Goal: Information Seeking & Learning: Learn about a topic

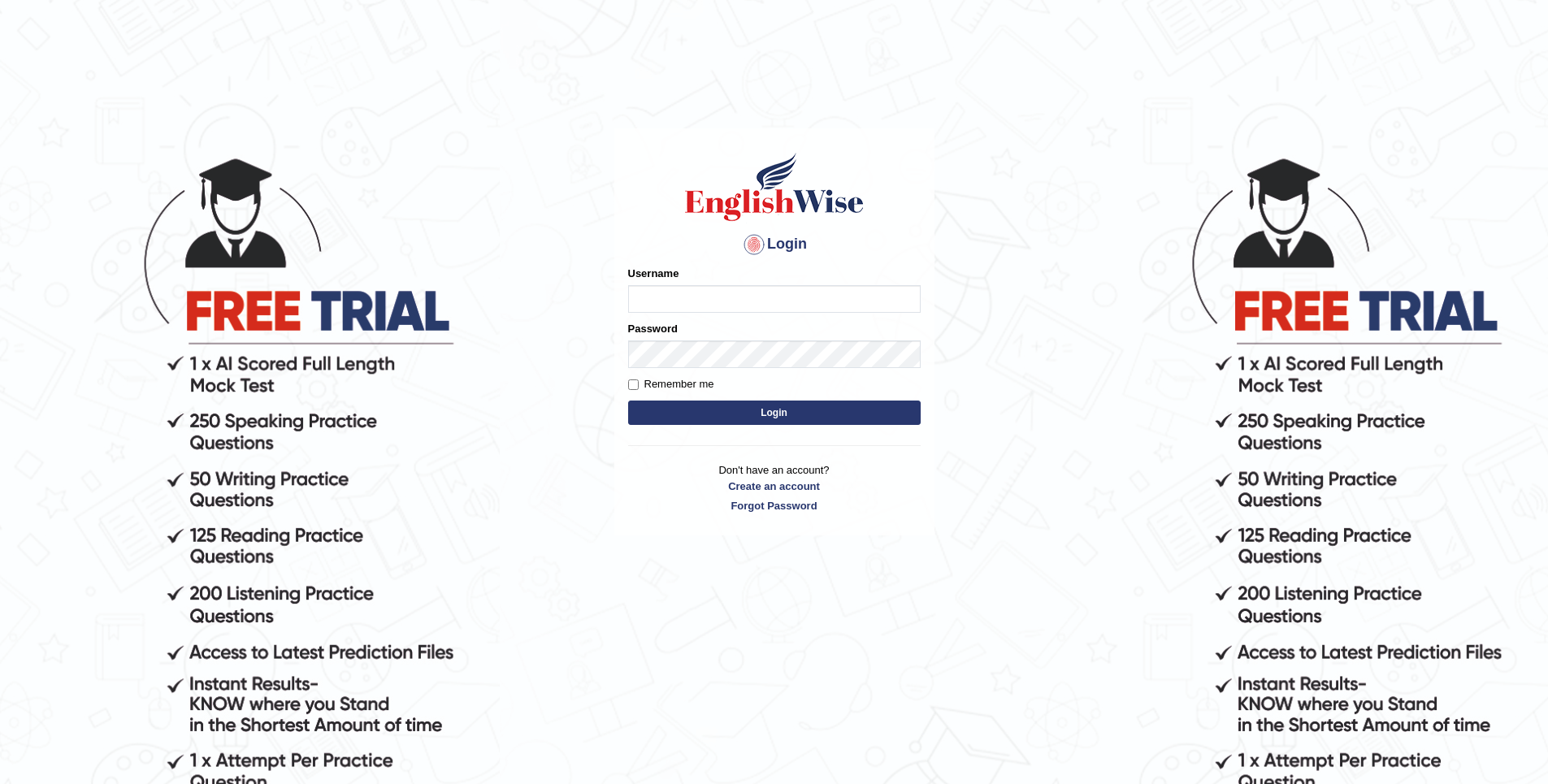
type input "Golden"
click at [891, 416] on button "Login" at bounding box center [774, 412] width 293 height 24
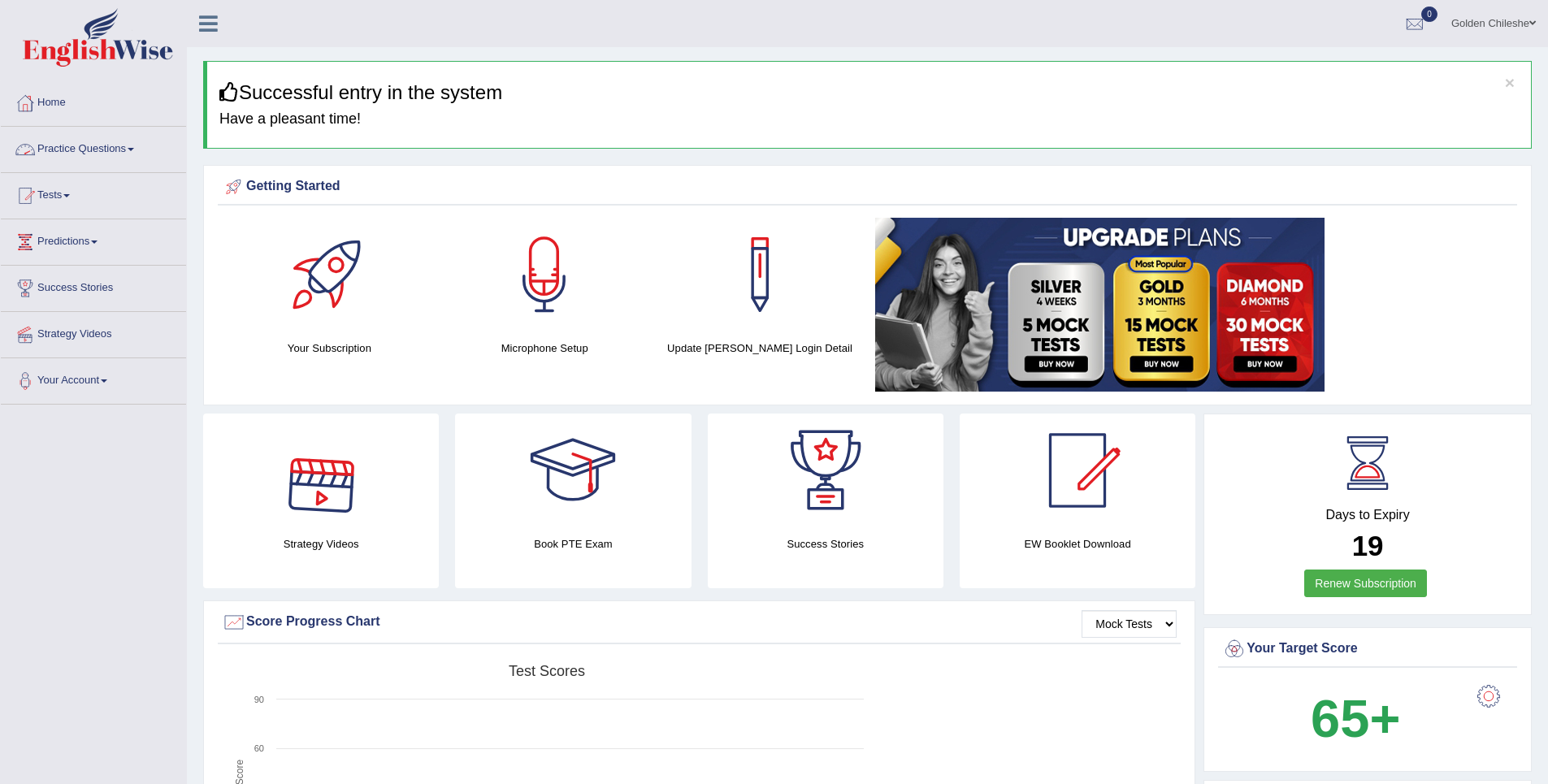
click at [122, 151] on link "Practice Questions" at bounding box center [93, 146] width 185 height 41
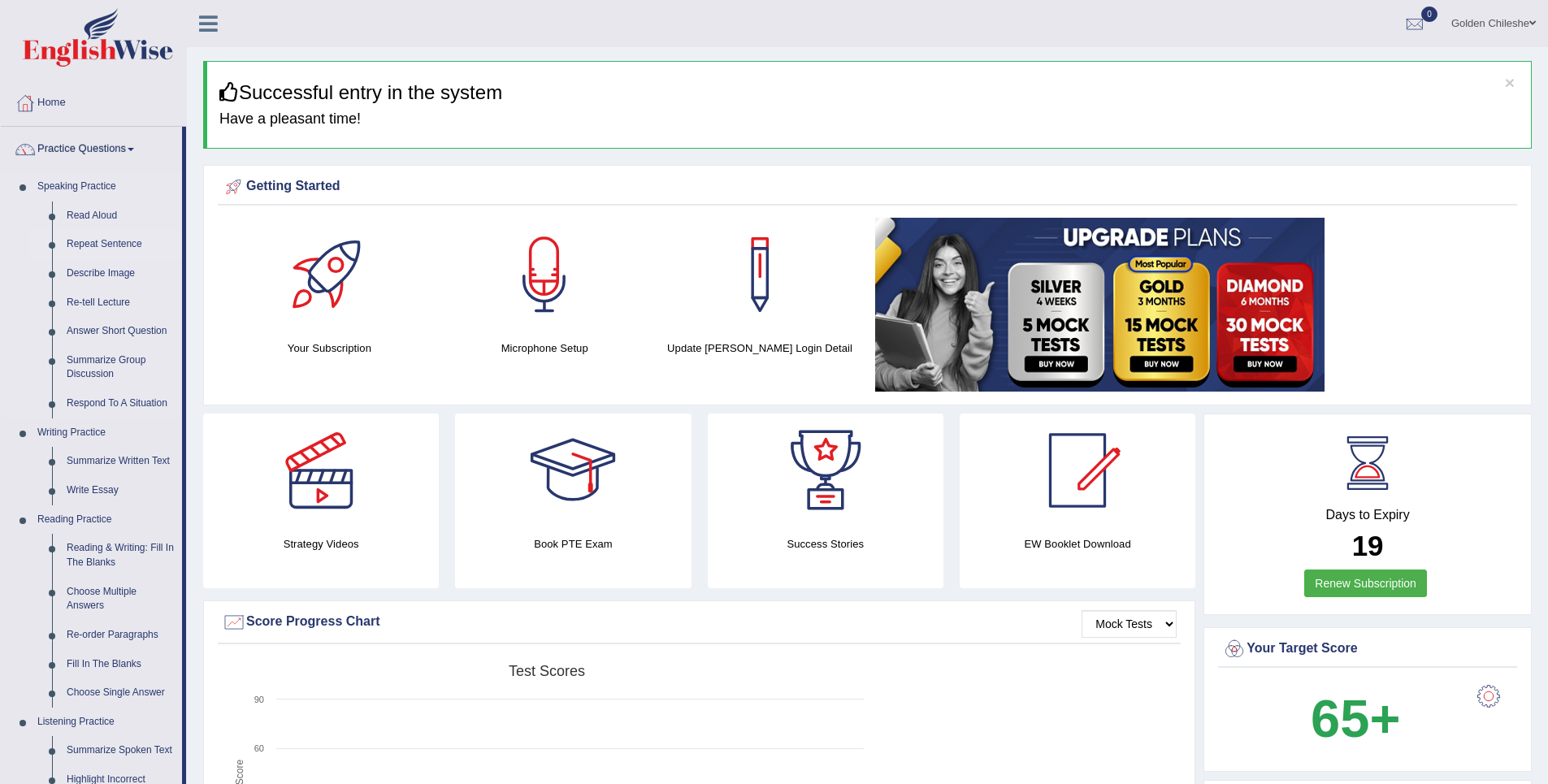
click at [113, 245] on link "Repeat Sentence" at bounding box center [121, 244] width 122 height 29
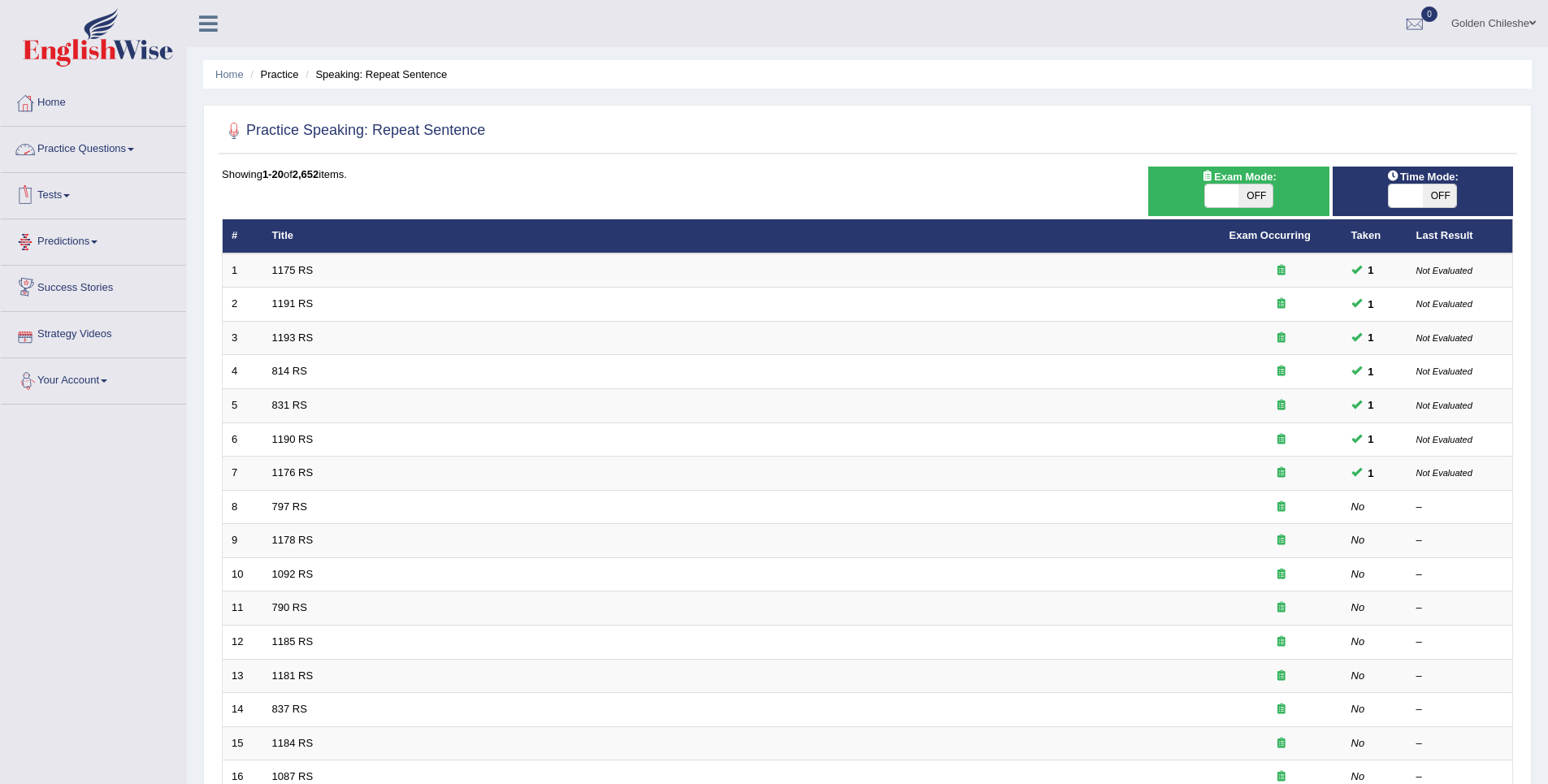
click at [99, 139] on link "Practice Questions" at bounding box center [93, 146] width 185 height 41
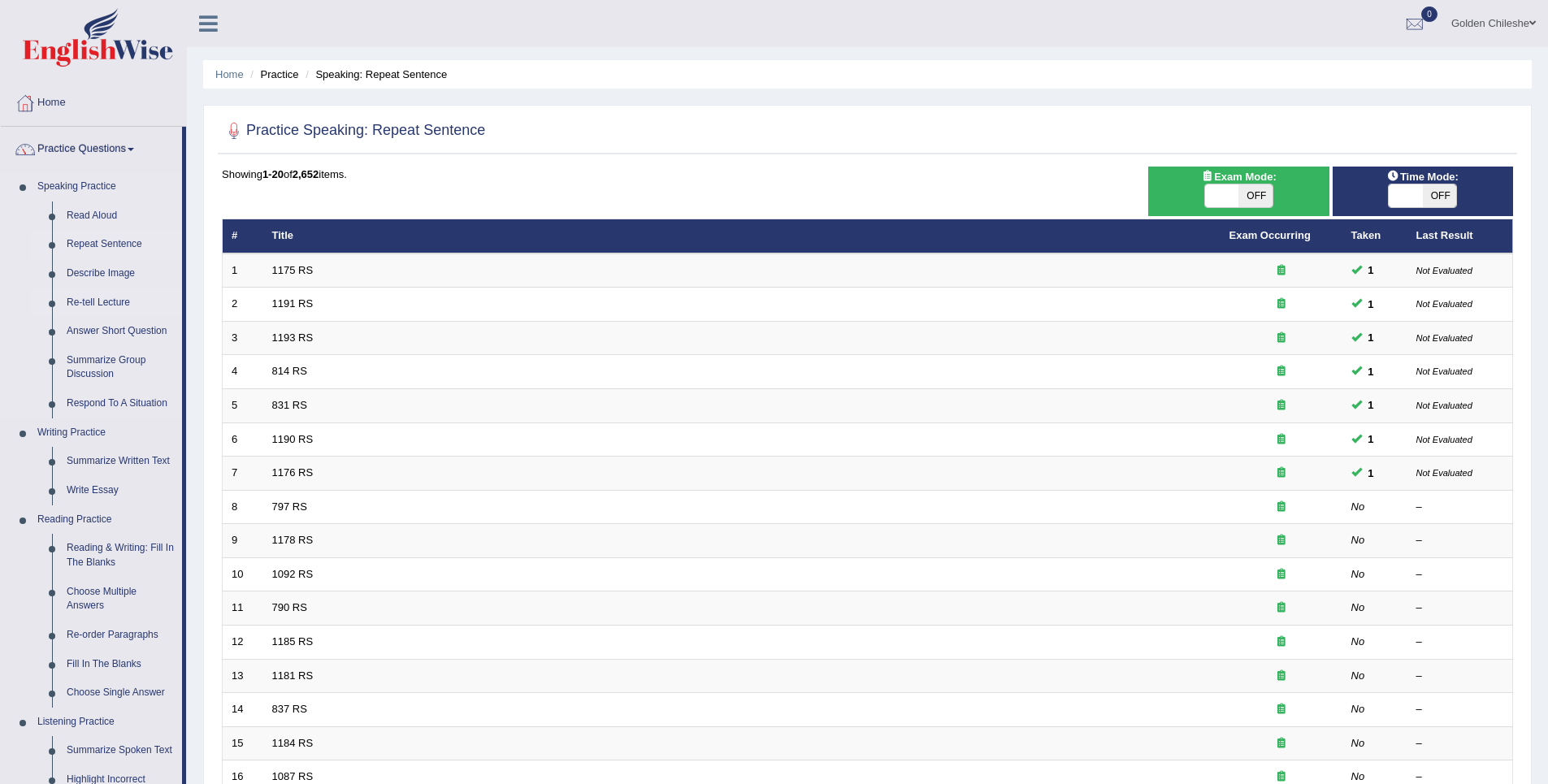
click at [108, 304] on link "Re-tell Lecture" at bounding box center [121, 303] width 122 height 29
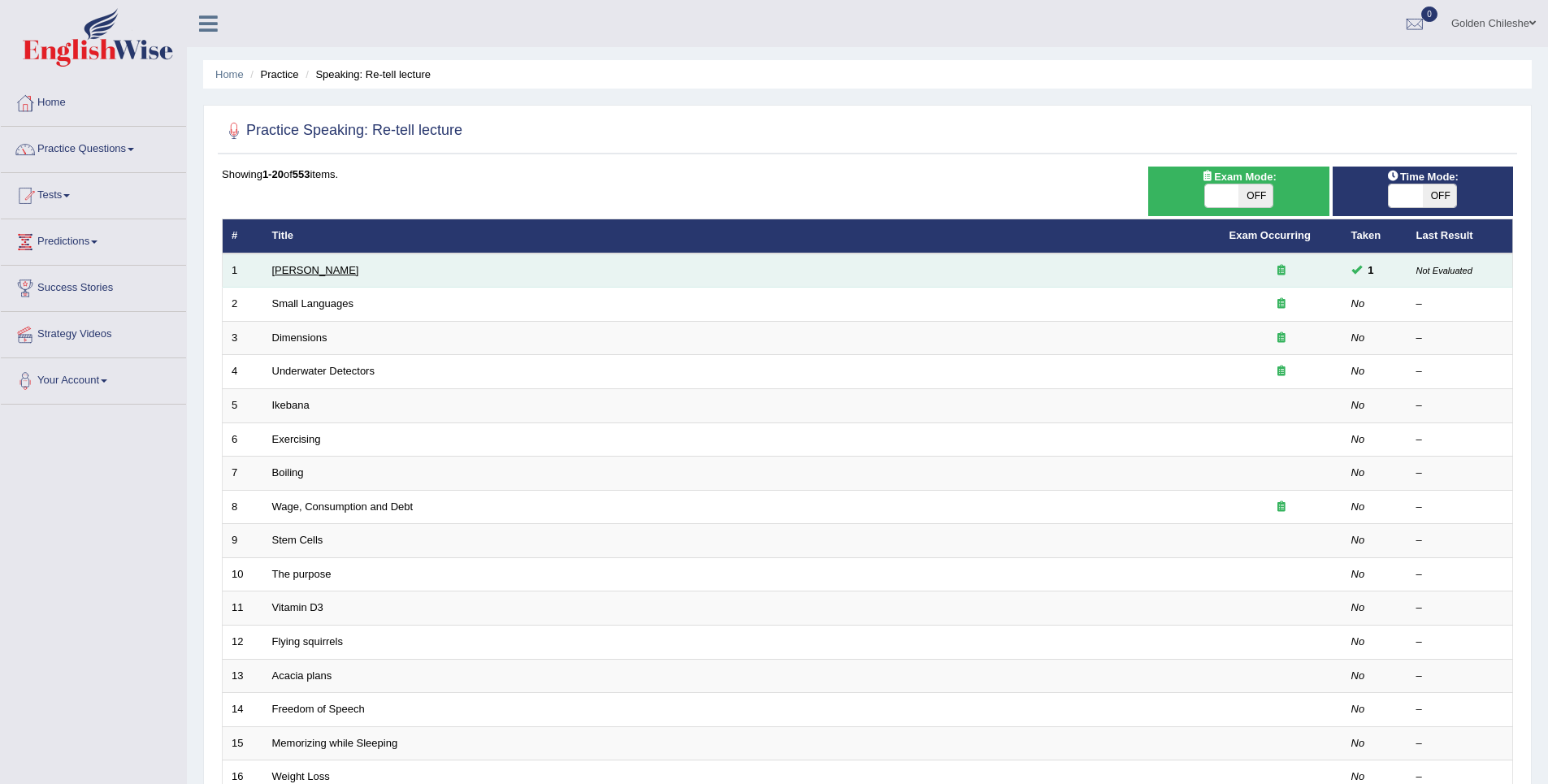
click at [285, 267] on link "Amory Lovins" at bounding box center [315, 270] width 87 height 12
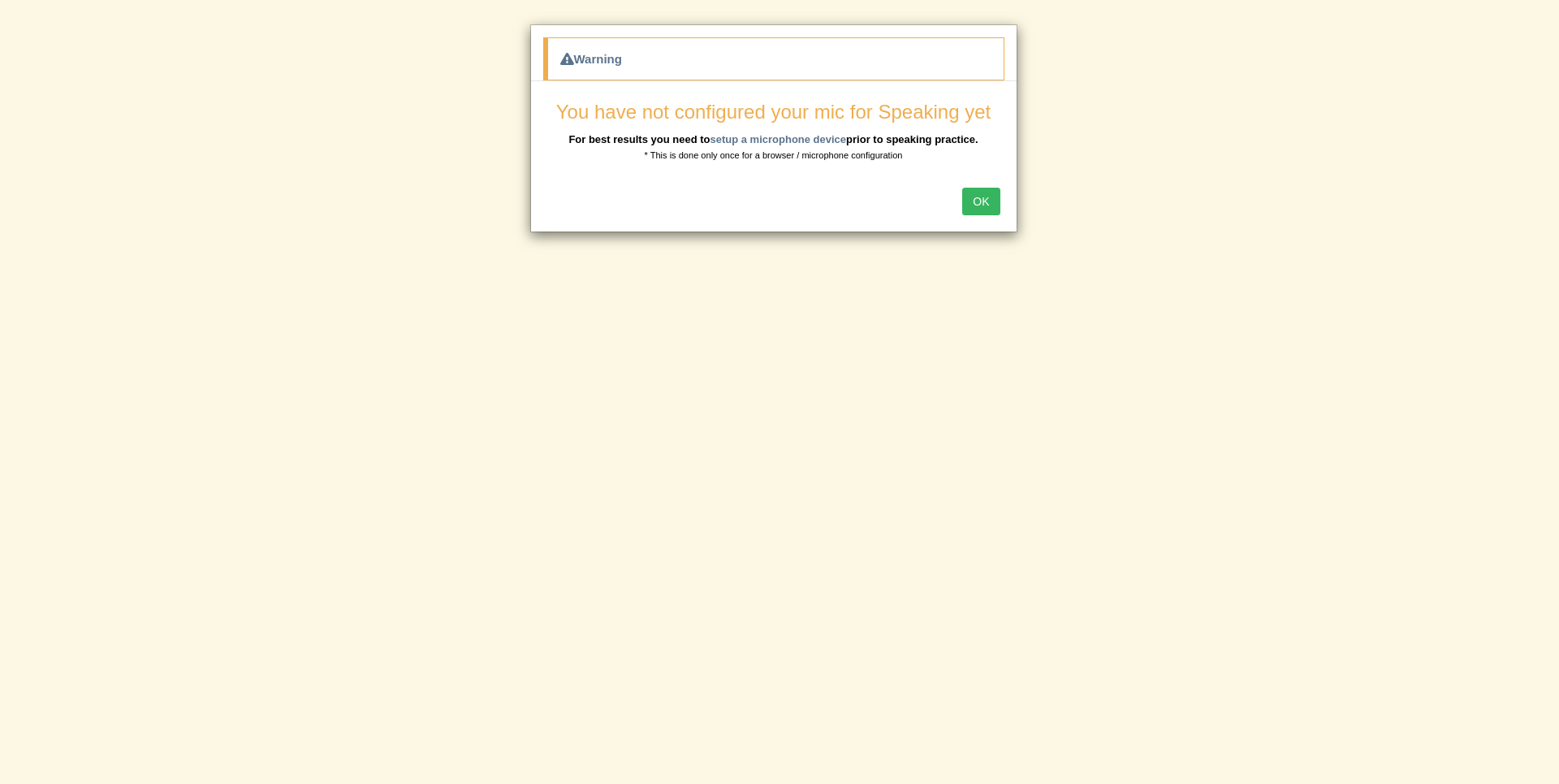
click at [983, 199] on button "OK" at bounding box center [981, 201] width 37 height 27
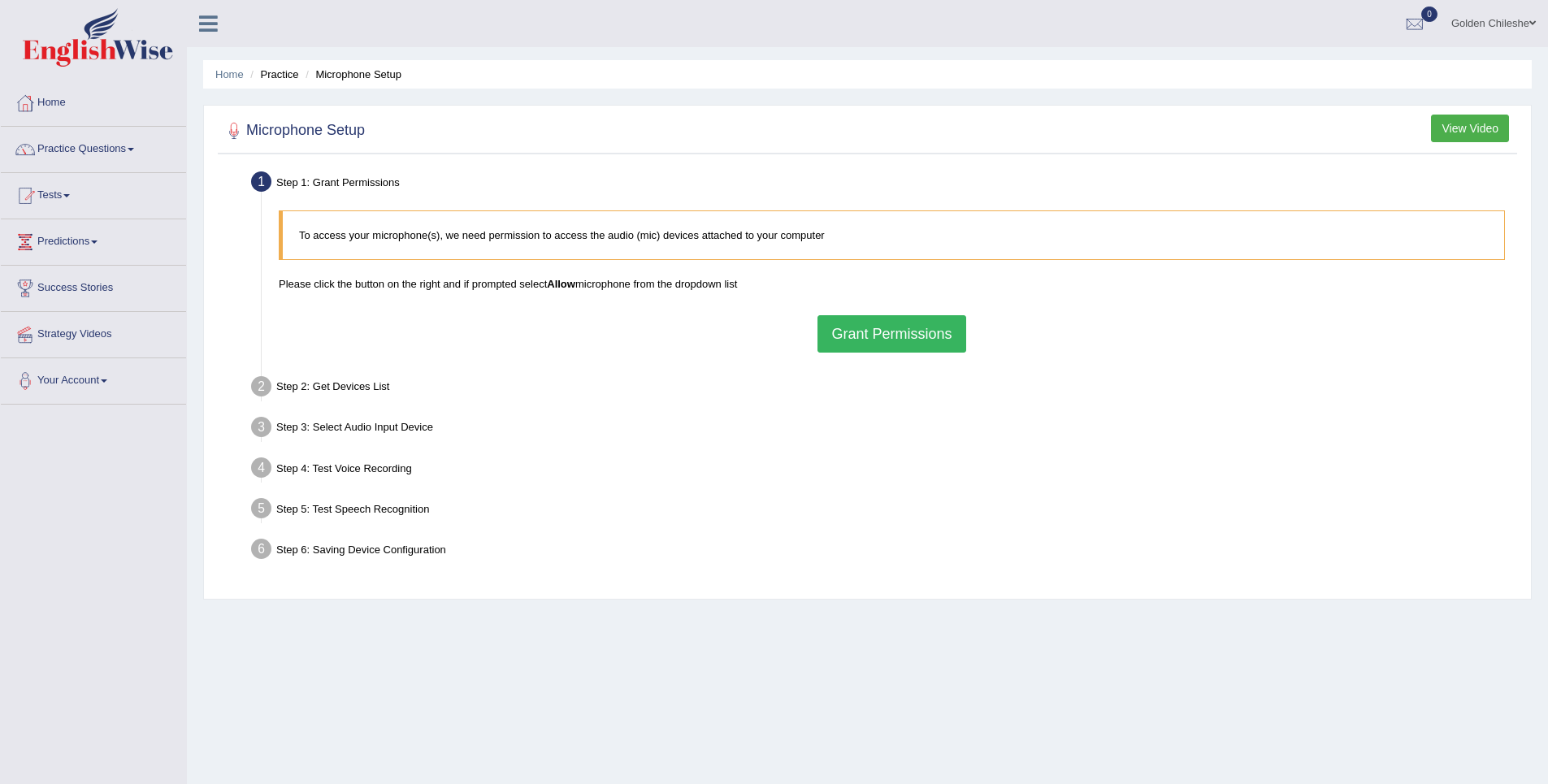
click at [871, 335] on button "Grant Permissions" at bounding box center [891, 333] width 148 height 37
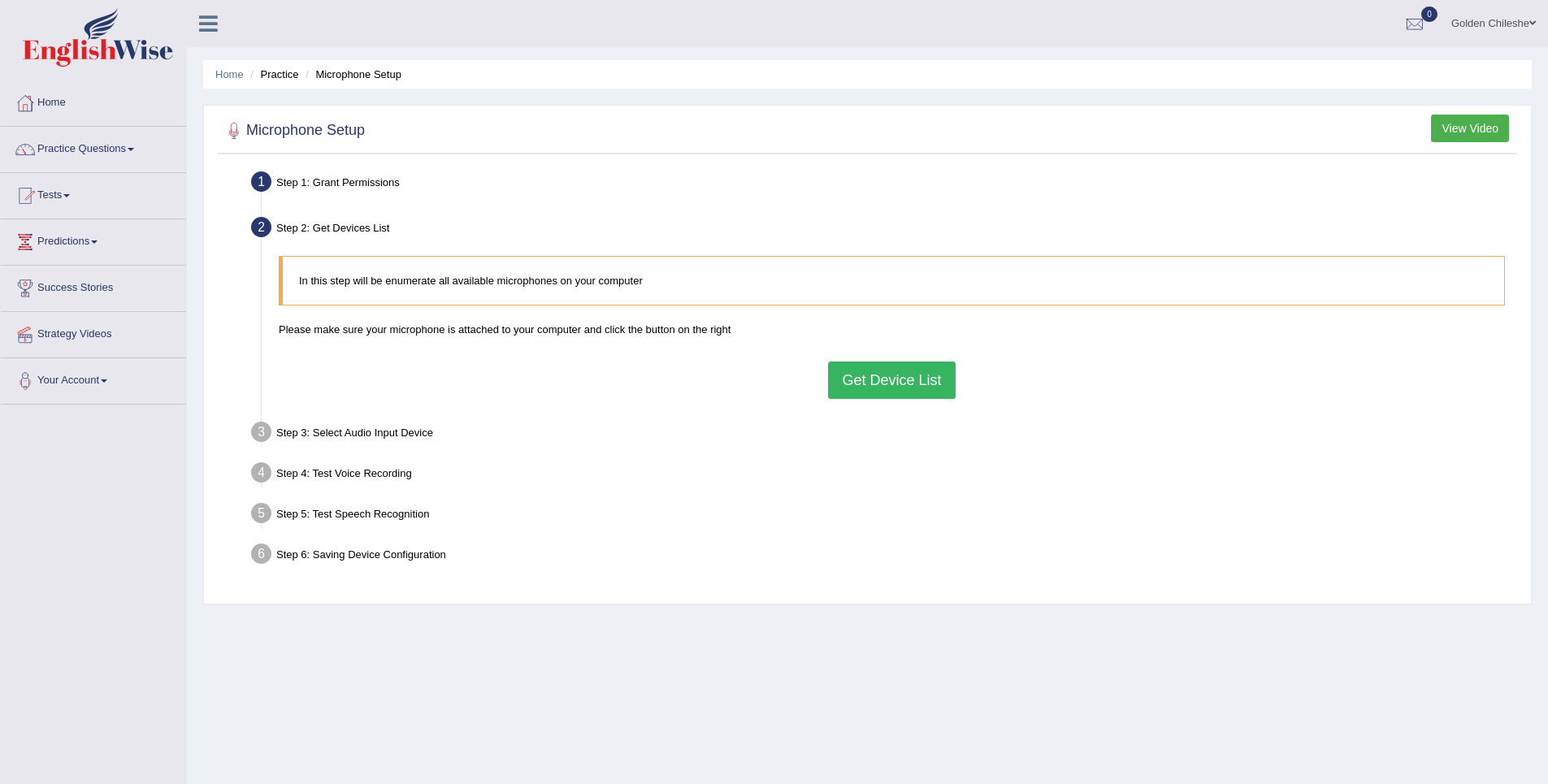
click at [913, 374] on button "Get Device List" at bounding box center [891, 380] width 127 height 37
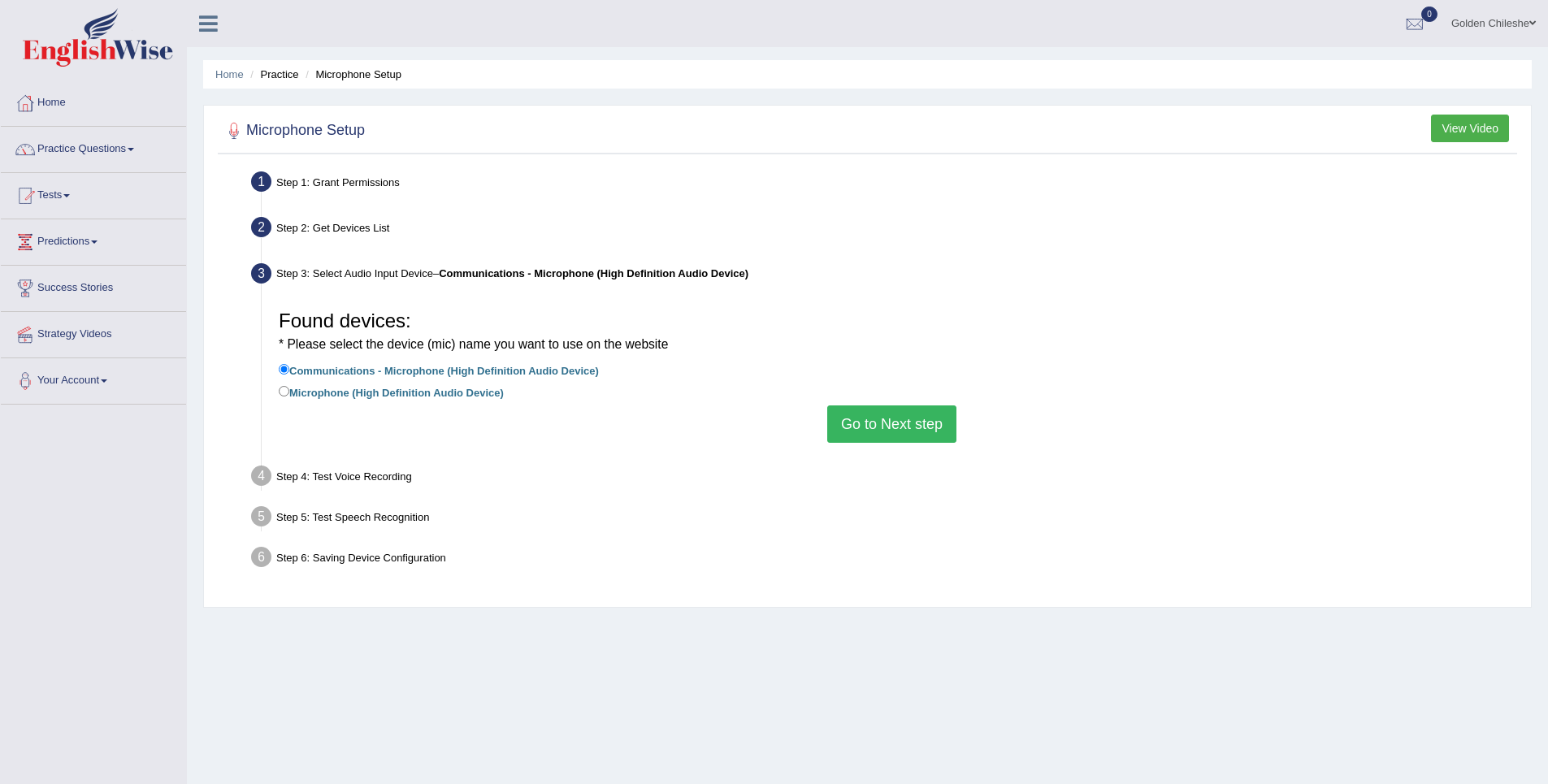
click at [902, 417] on button "Go to Next step" at bounding box center [892, 423] width 129 height 37
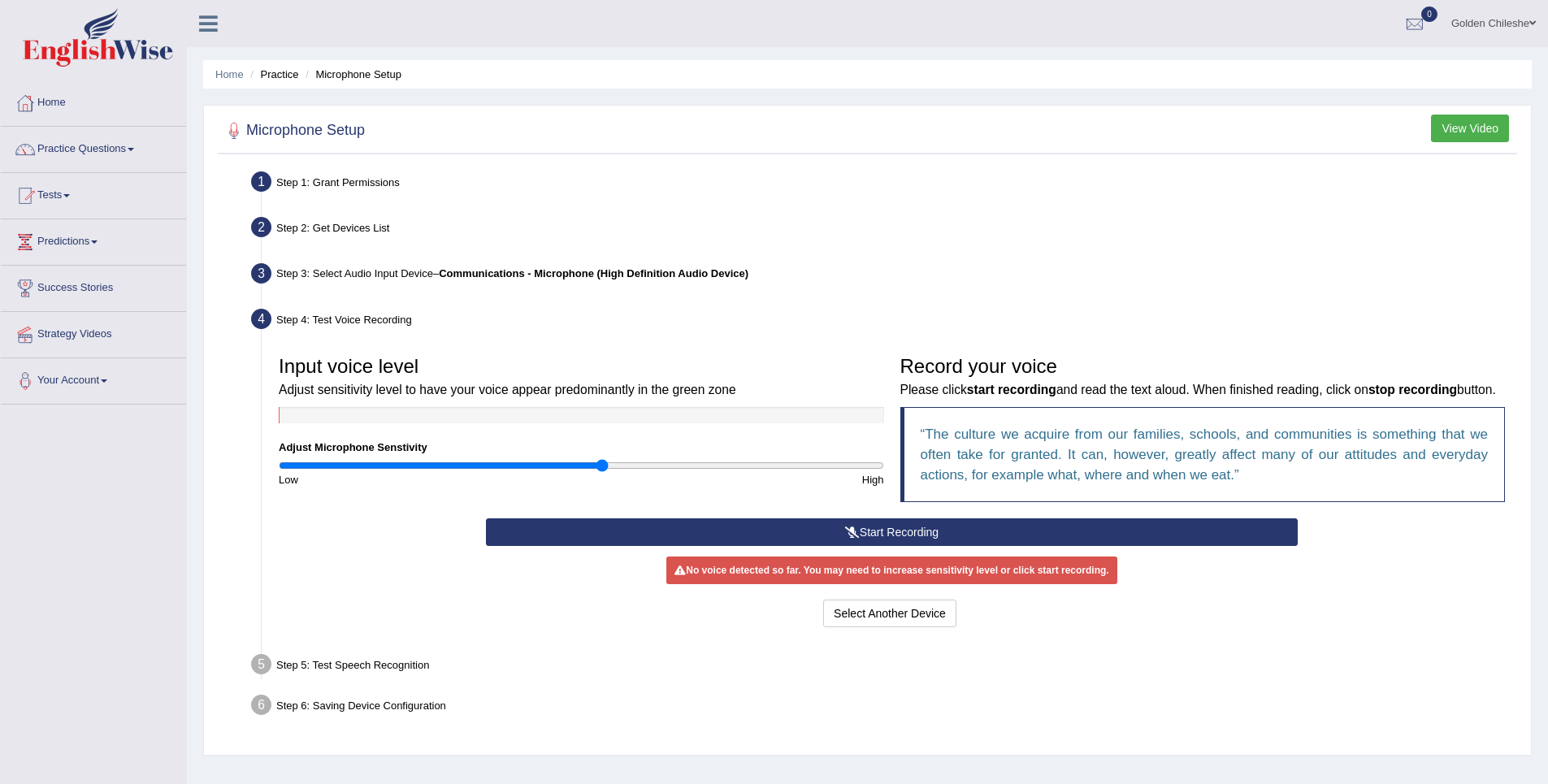
drag, startPoint x: 578, startPoint y: 468, endPoint x: 600, endPoint y: 472, distance: 22.4
click at [600, 472] on input "range" at bounding box center [582, 466] width 606 height 13
drag, startPoint x: 604, startPoint y: 466, endPoint x: 643, endPoint y: 470, distance: 39.2
click at [643, 470] on input "range" at bounding box center [582, 466] width 606 height 13
drag, startPoint x: 643, startPoint y: 470, endPoint x: 736, endPoint y: 465, distance: 93.1
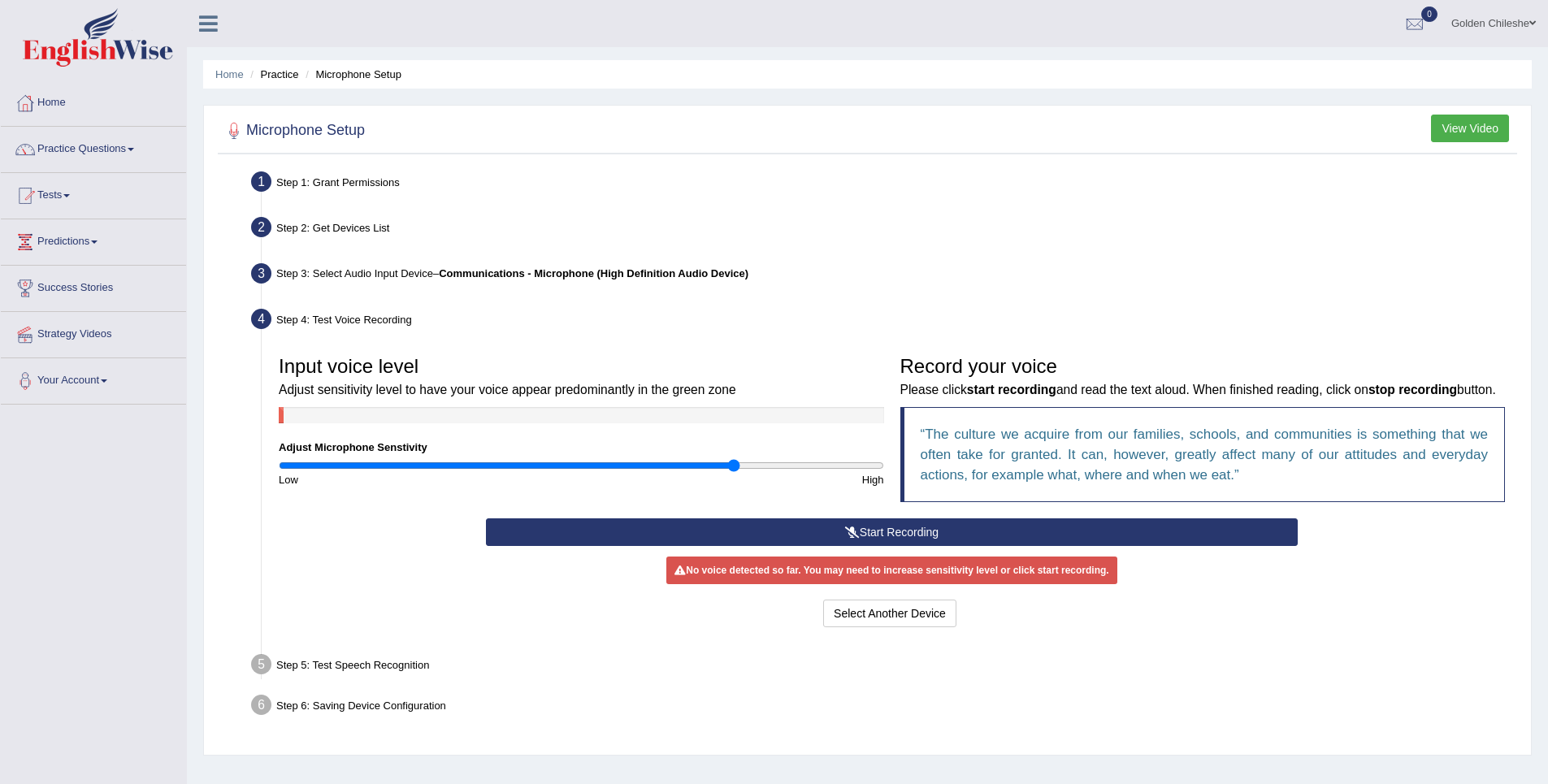
click at [736, 465] on input "range" at bounding box center [582, 466] width 606 height 13
drag, startPoint x: 736, startPoint y: 465, endPoint x: 666, endPoint y: 490, distance: 74.3
type input "1.3"
click at [666, 472] on input "range" at bounding box center [582, 466] width 606 height 13
click at [981, 527] on button "Start Recording" at bounding box center [891, 532] width 812 height 27
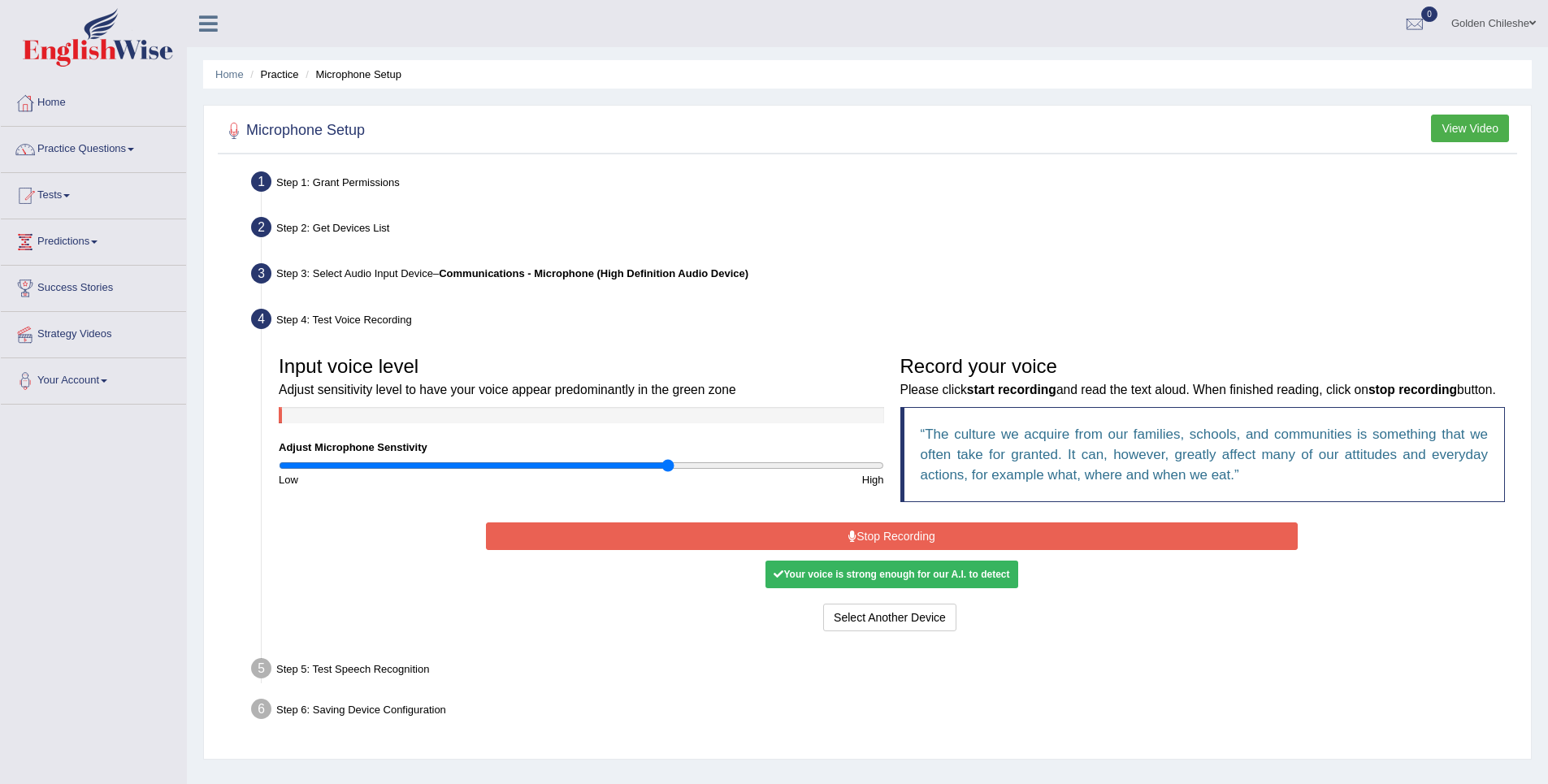
click at [981, 528] on button "Stop Recording" at bounding box center [891, 535] width 812 height 27
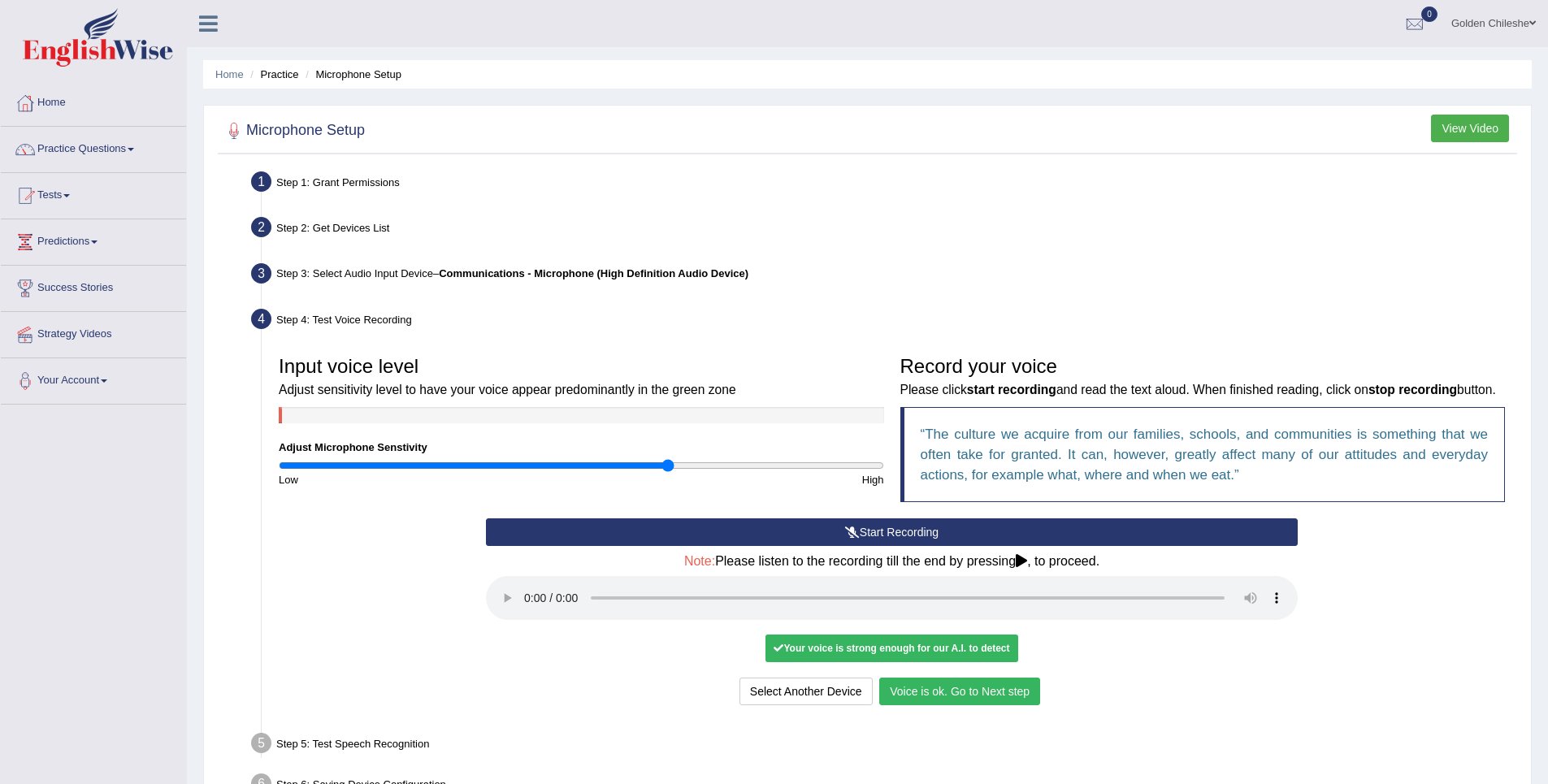
click at [982, 697] on button "Voice is ok. Go to Next step" at bounding box center [960, 691] width 161 height 27
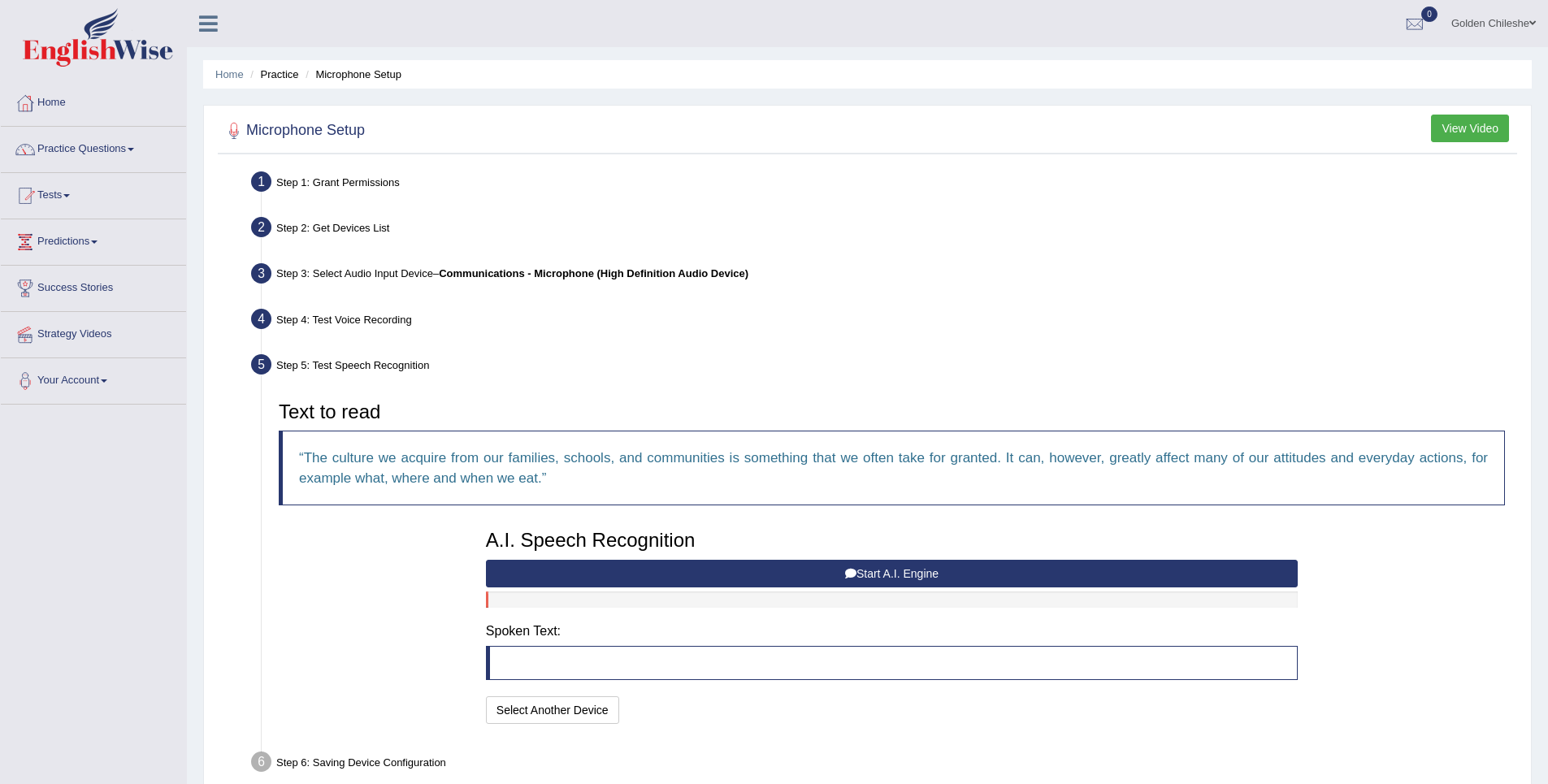
click at [908, 569] on button "Start A.I. Engine" at bounding box center [891, 573] width 812 height 27
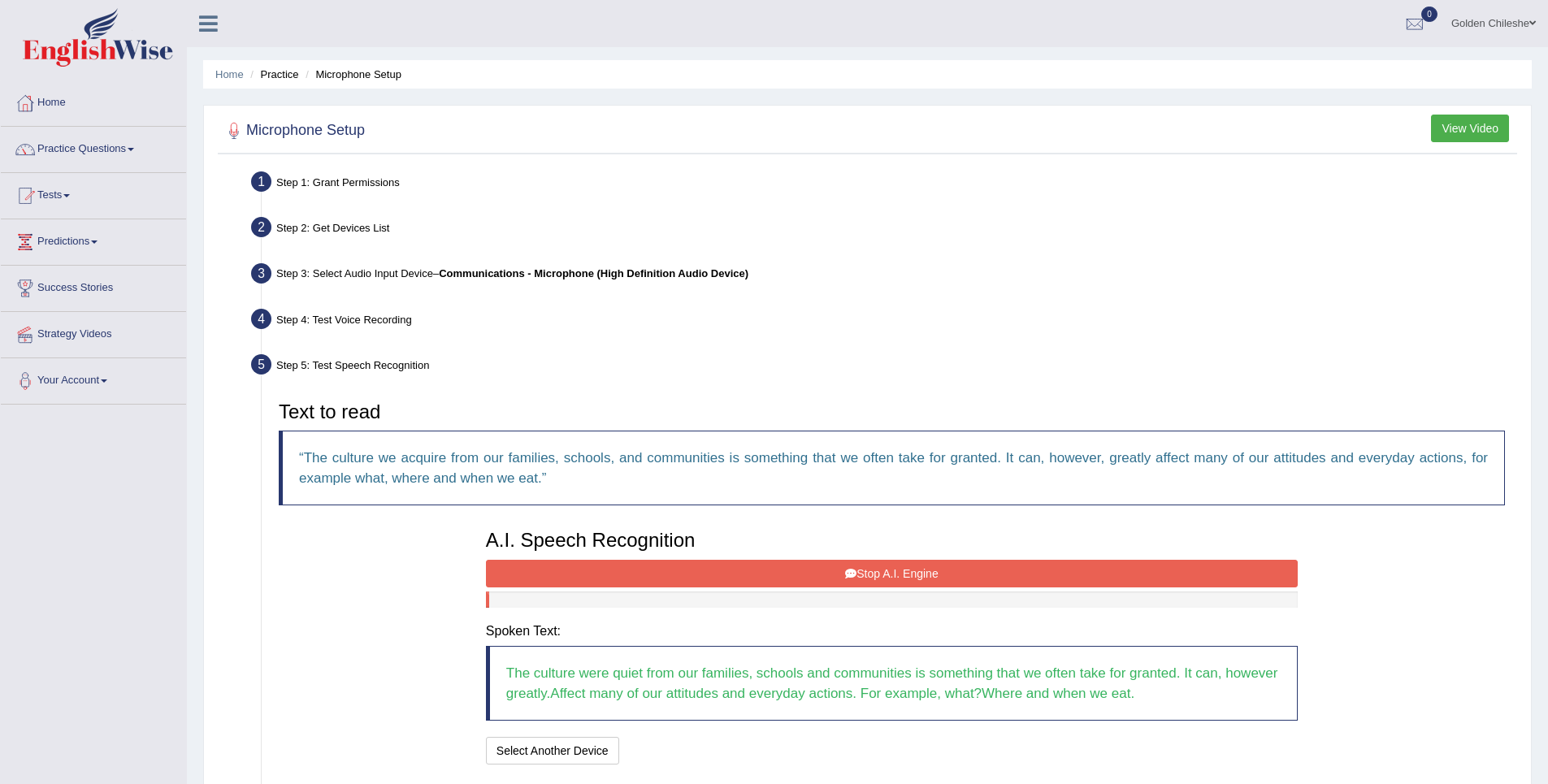
click at [916, 573] on button "Stop A.I. Engine" at bounding box center [891, 573] width 812 height 27
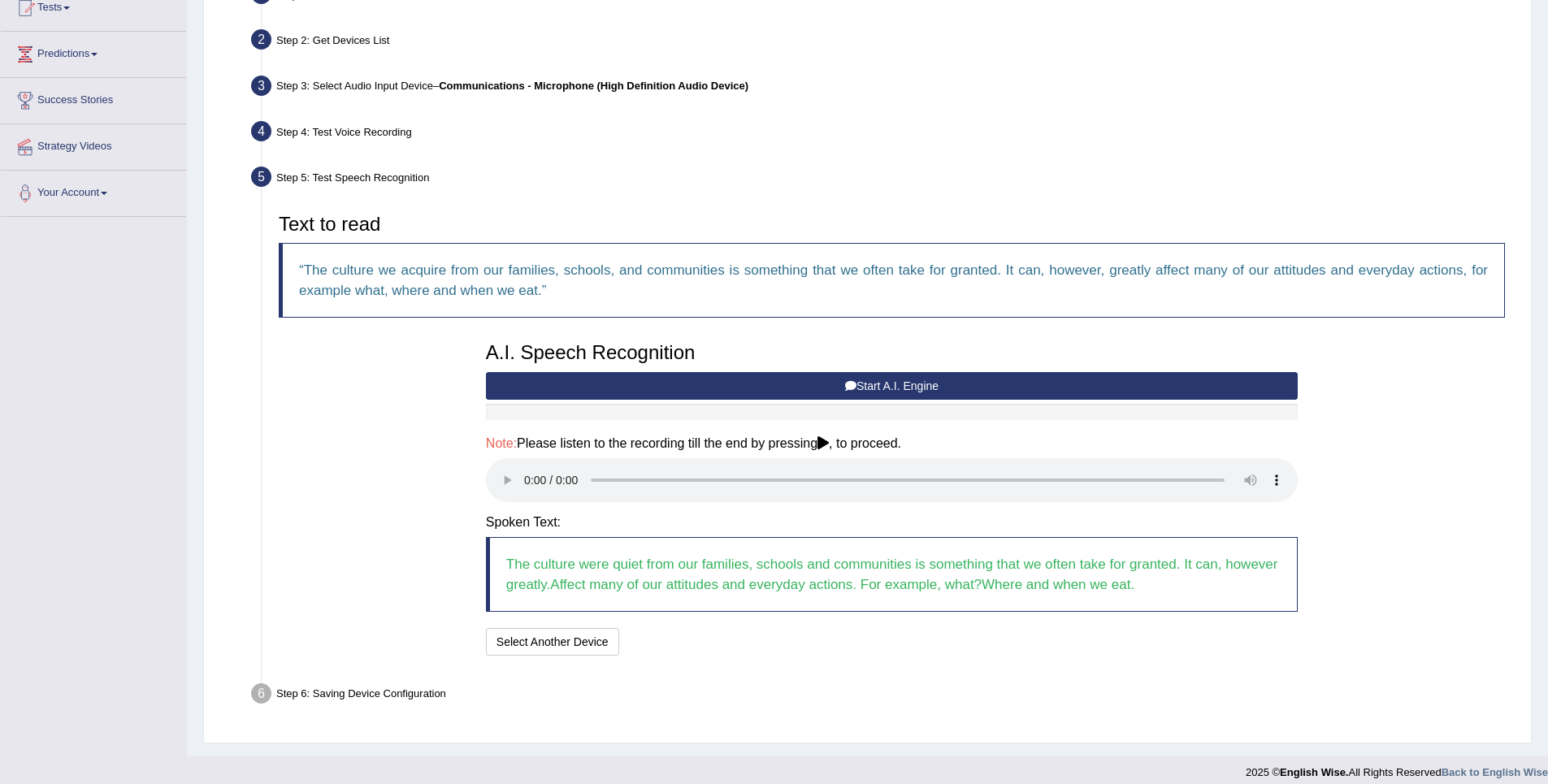
scroll to position [201, 0]
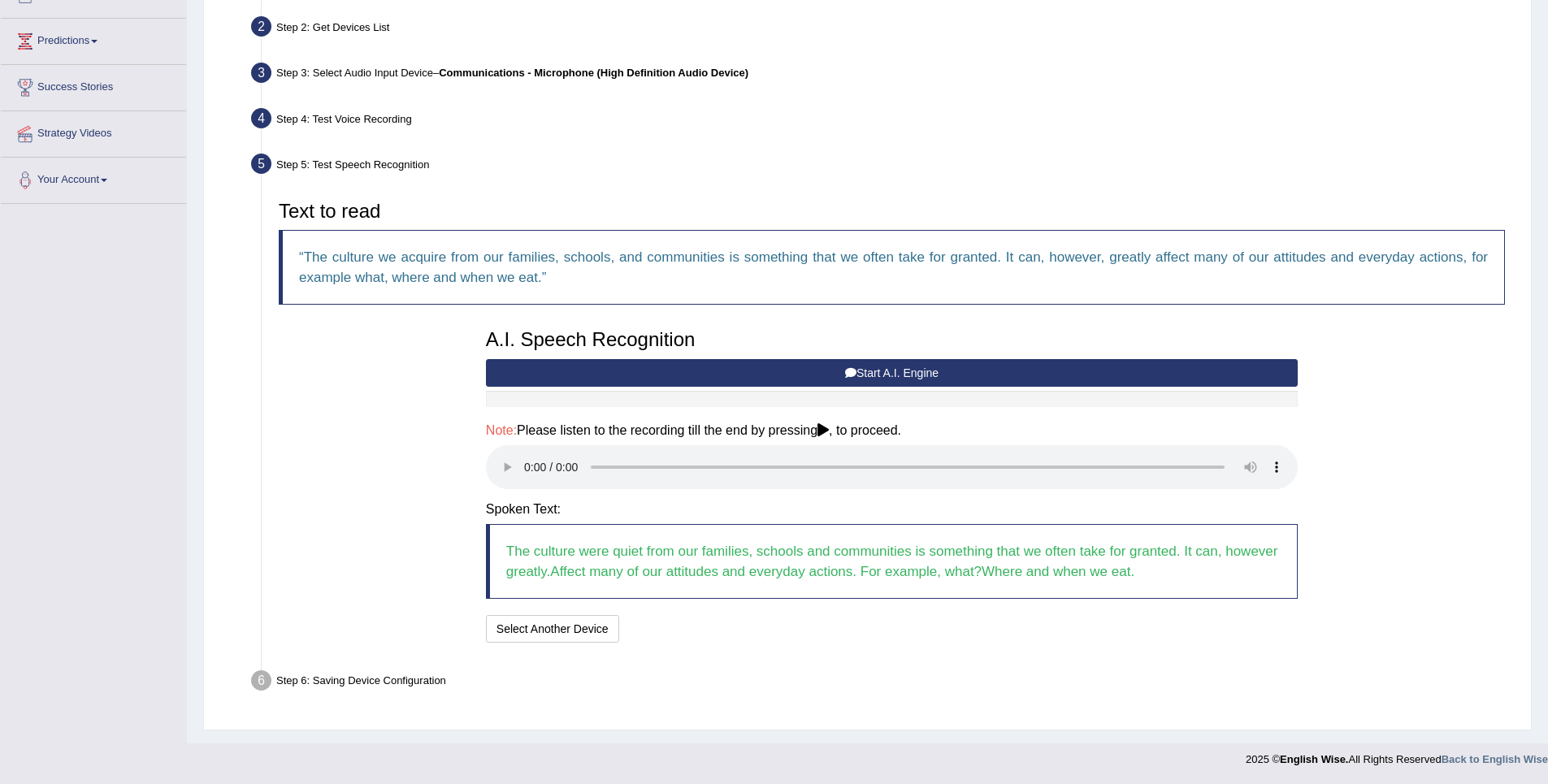
click at [868, 375] on button "Start A.I. Engine" at bounding box center [891, 372] width 812 height 27
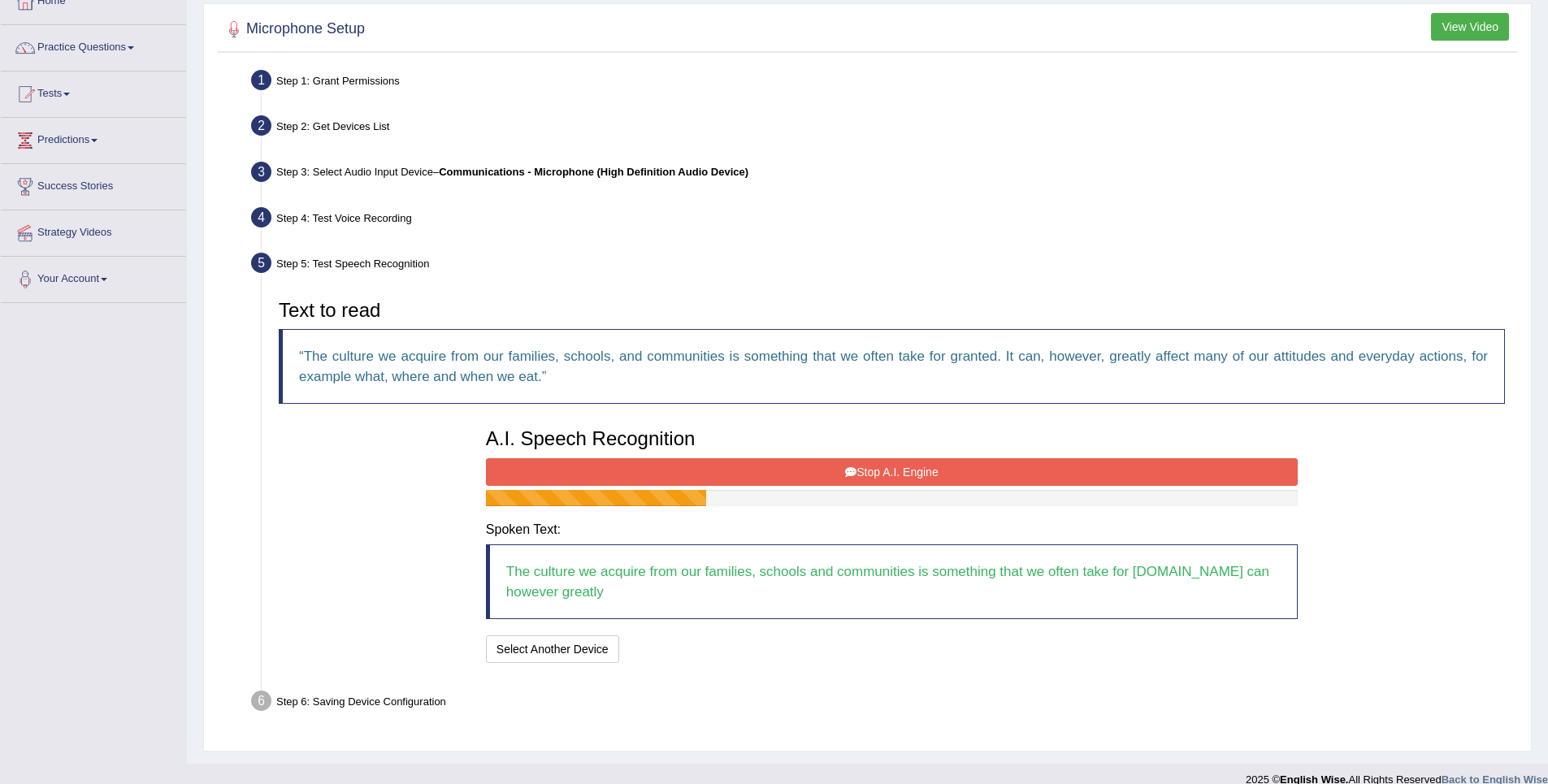
scroll to position [122, 0]
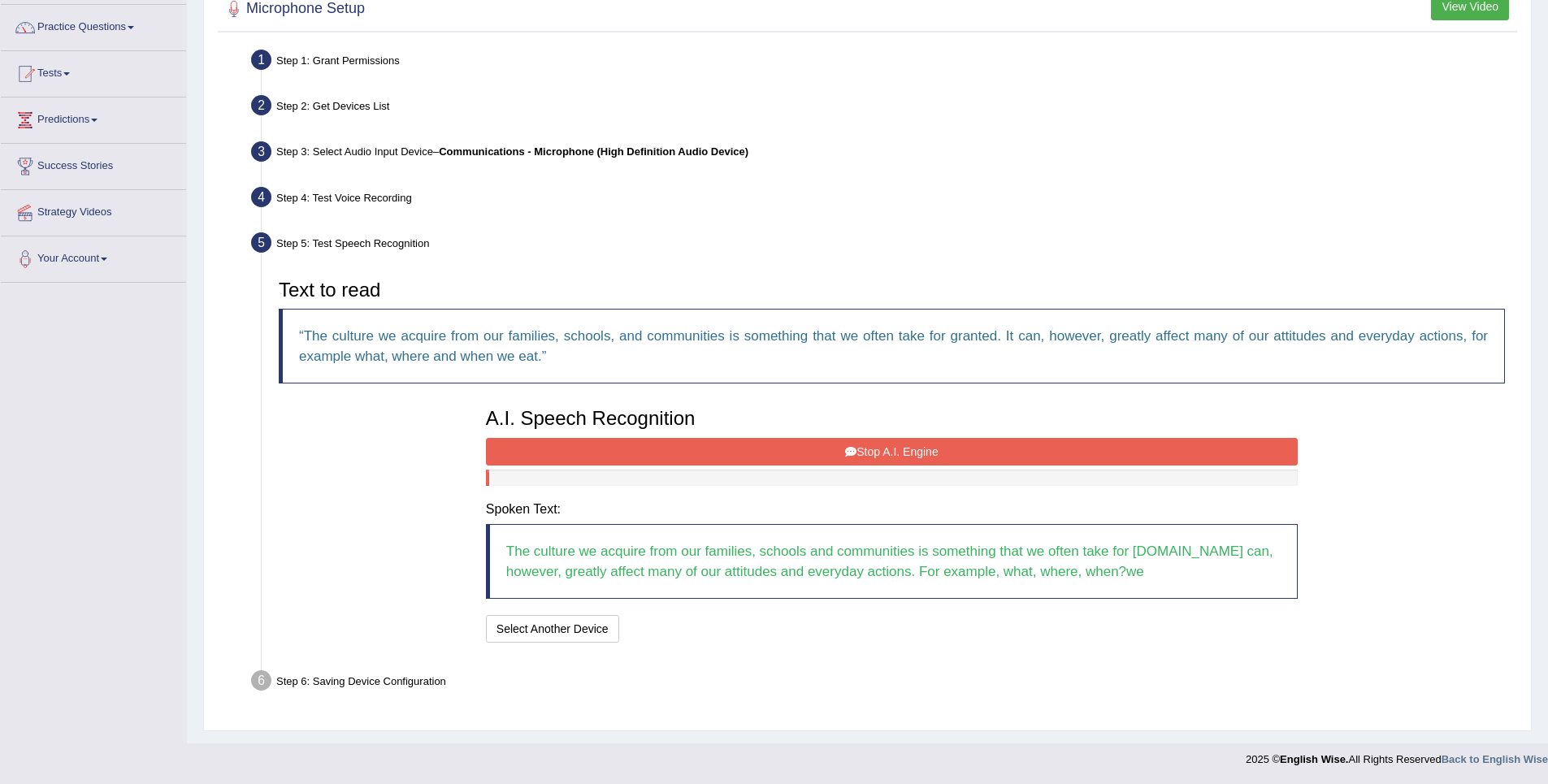
click at [806, 448] on button "Stop A.I. Engine" at bounding box center [891, 451] width 812 height 27
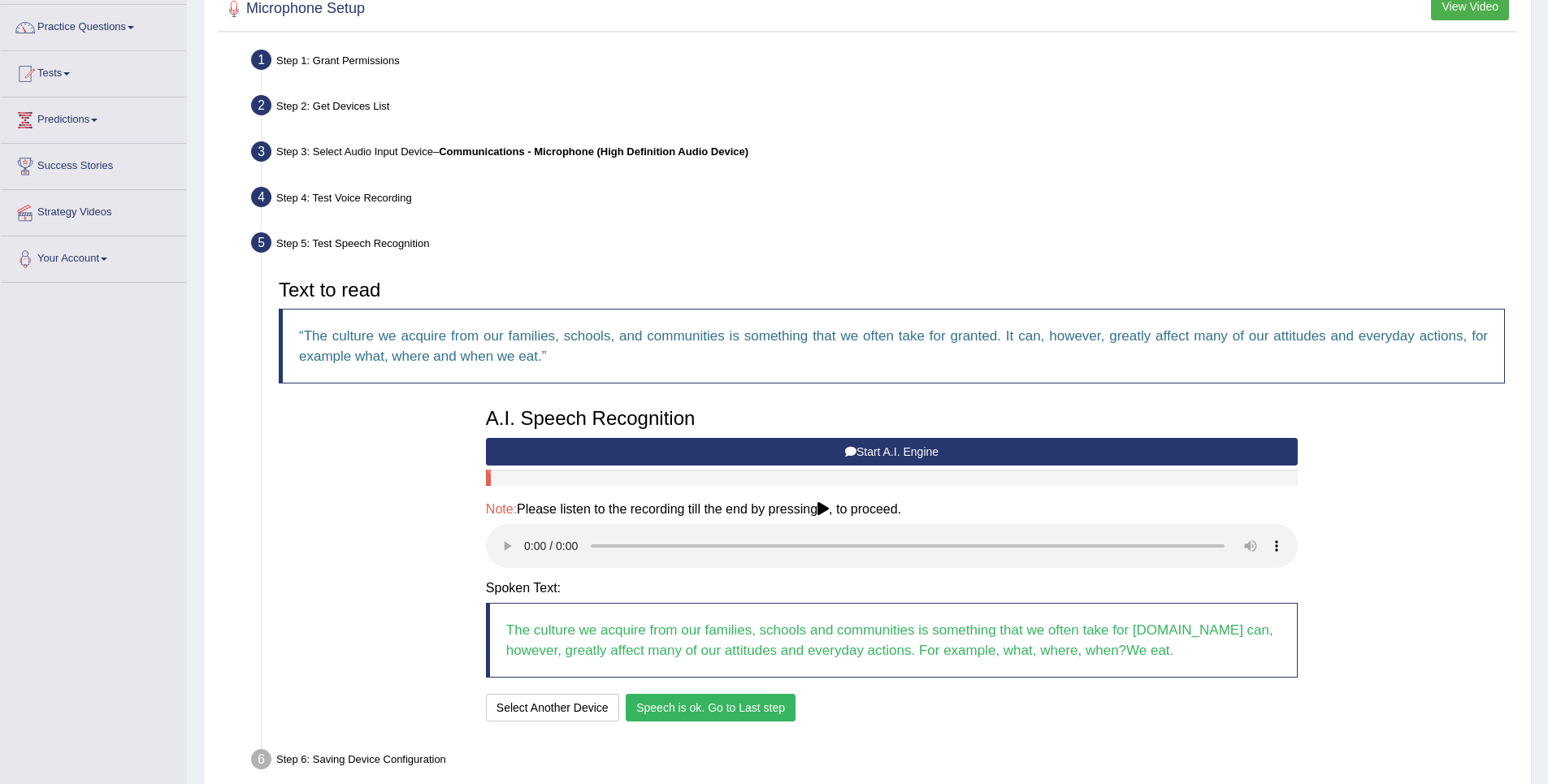
click at [699, 711] on button "Speech is ok. Go to Last step" at bounding box center [710, 707] width 170 height 27
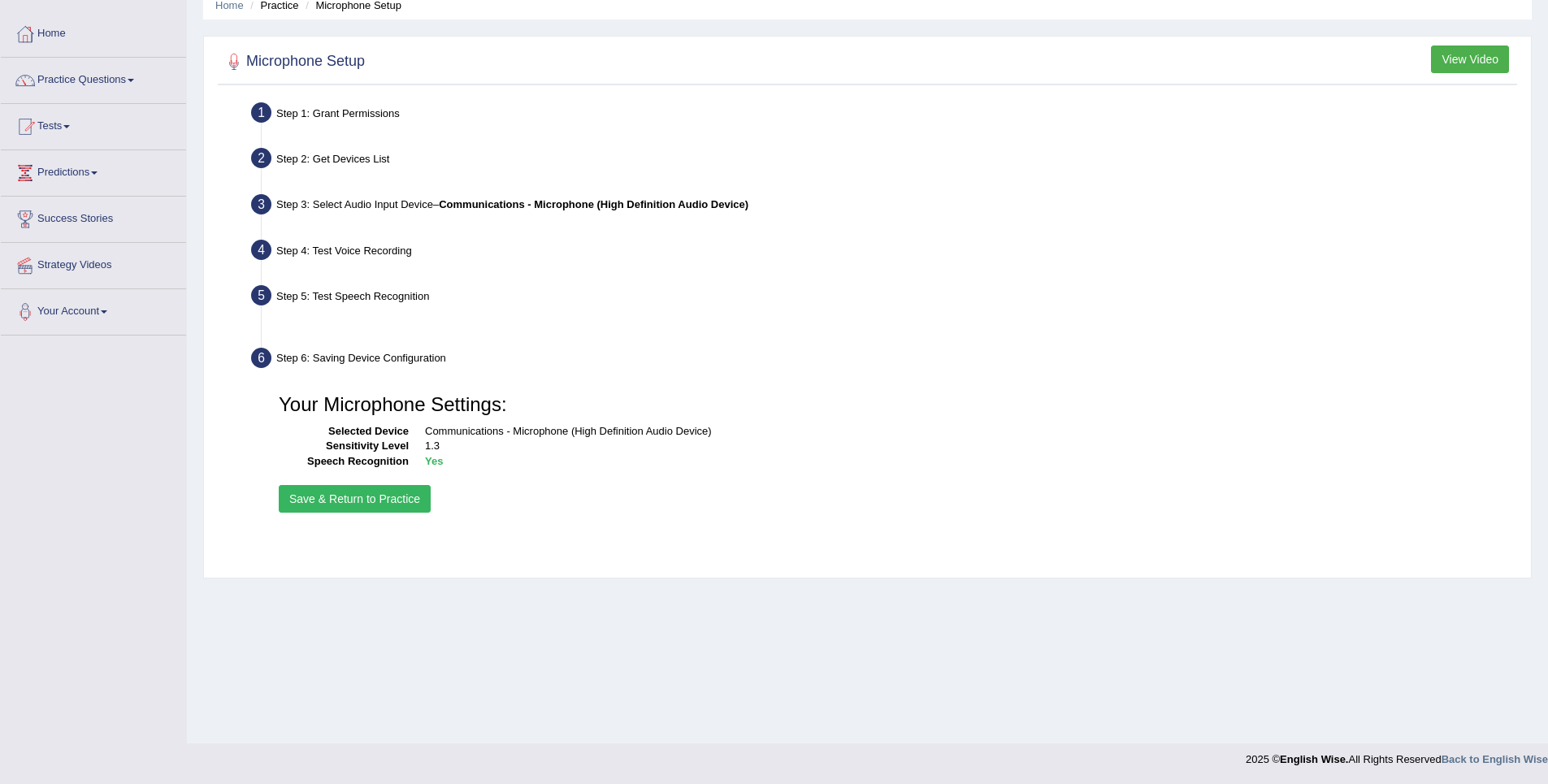
scroll to position [69, 0]
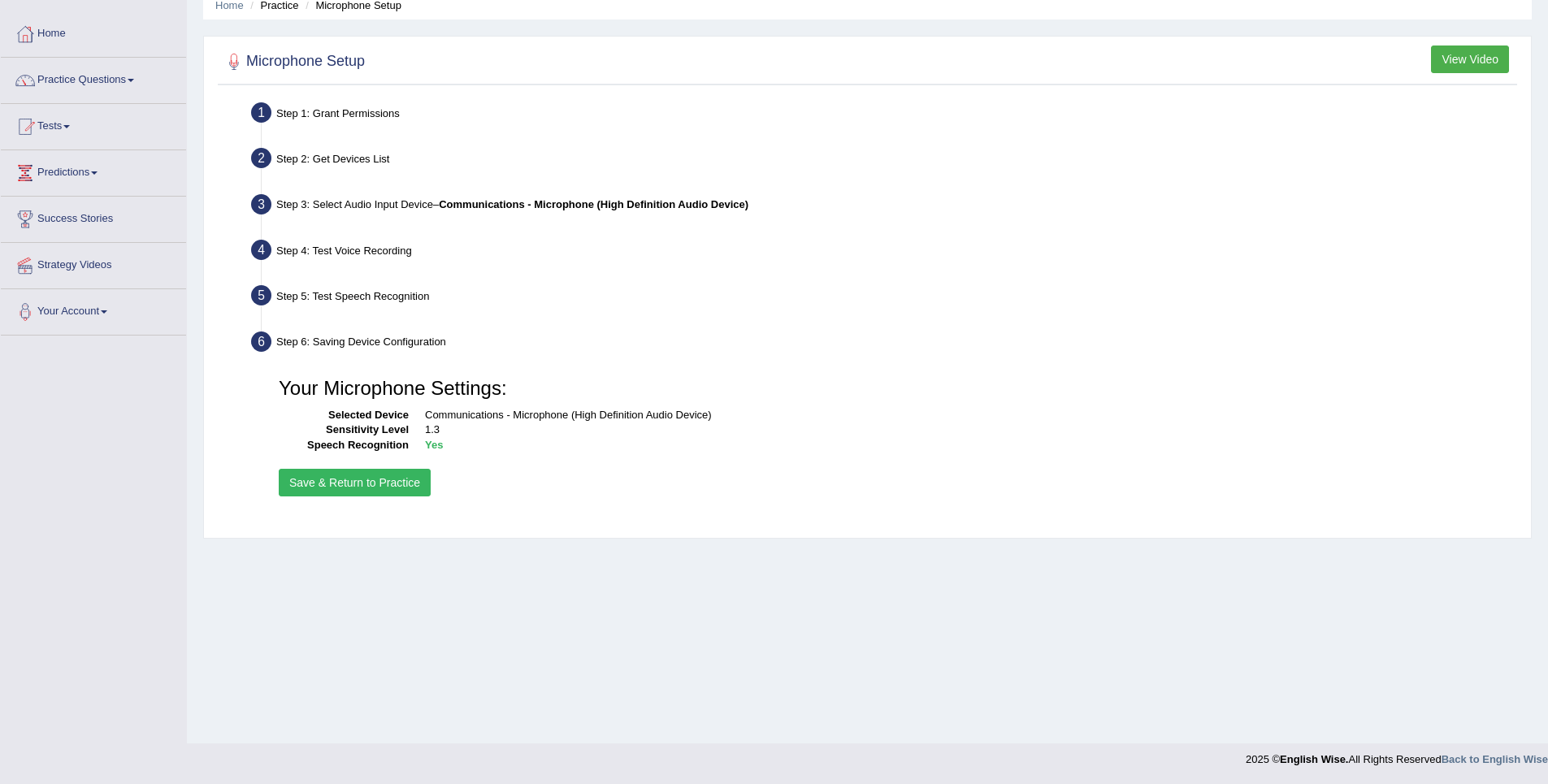
click at [372, 483] on button "Save & Return to Practice" at bounding box center [355, 482] width 152 height 27
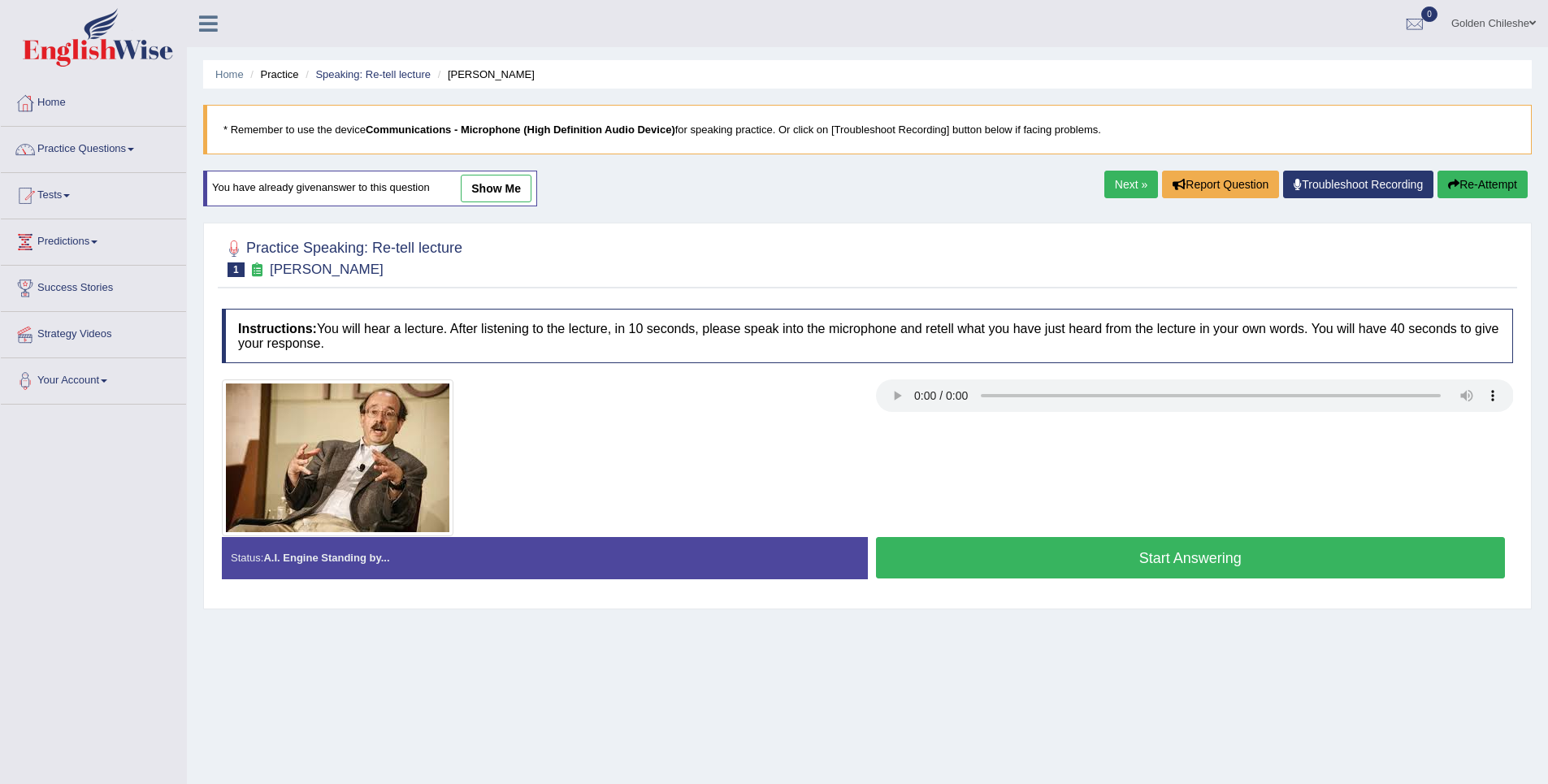
click at [971, 550] on button "Start Answering" at bounding box center [1191, 557] width 630 height 41
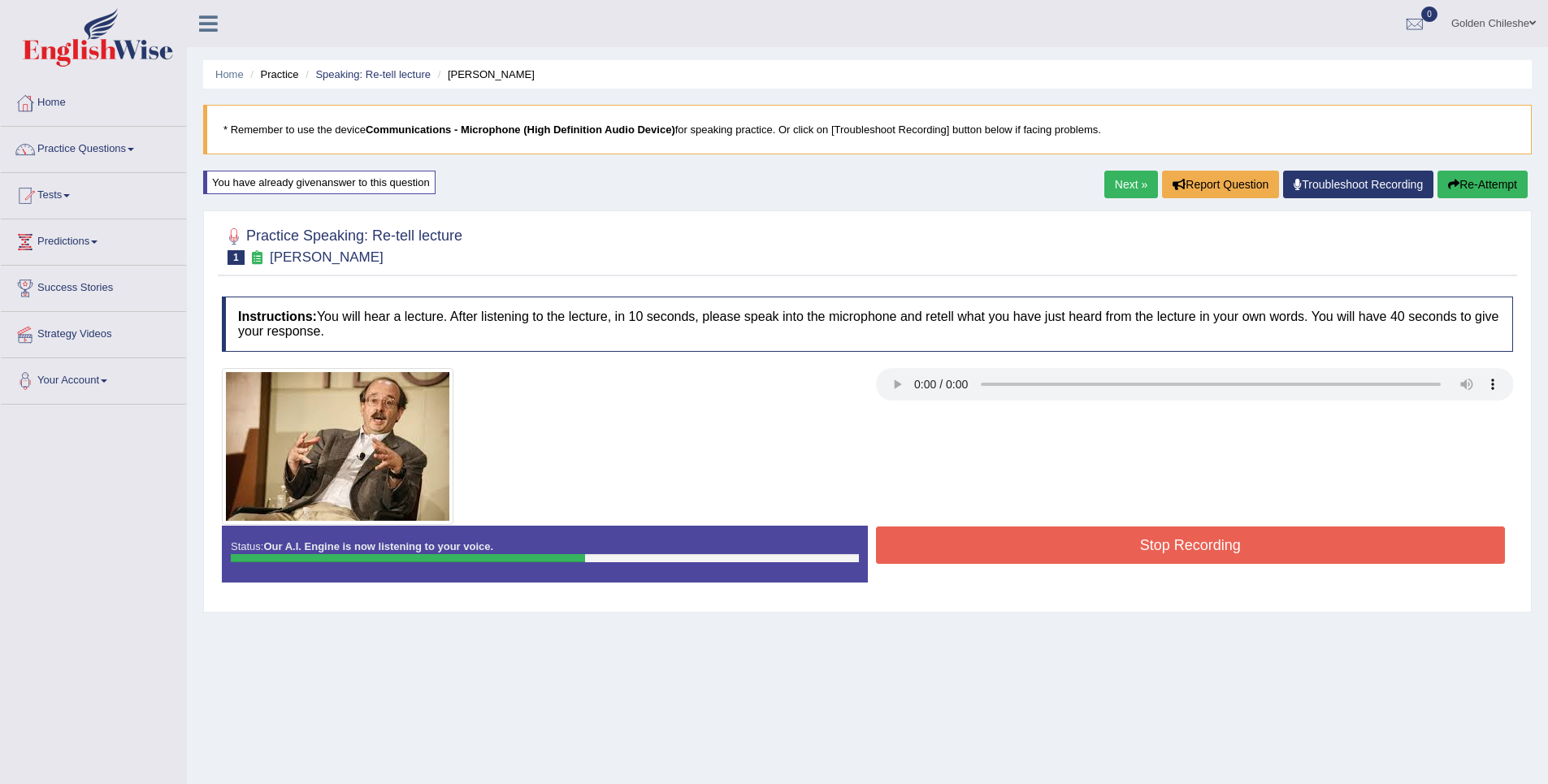
click at [1450, 187] on icon "button" at bounding box center [1454, 184] width 12 height 12
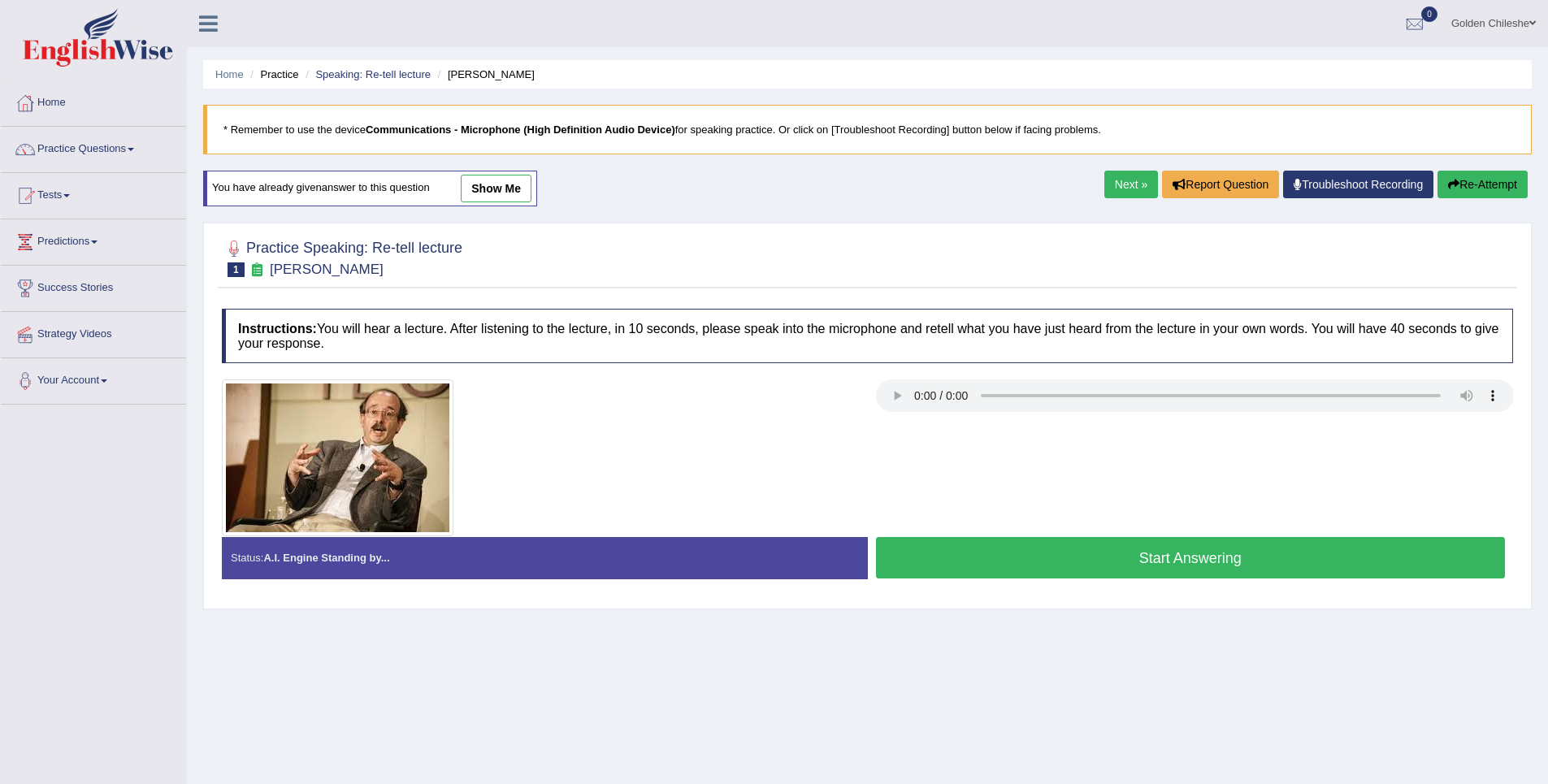
click at [1067, 552] on button "Start Answering" at bounding box center [1191, 557] width 630 height 41
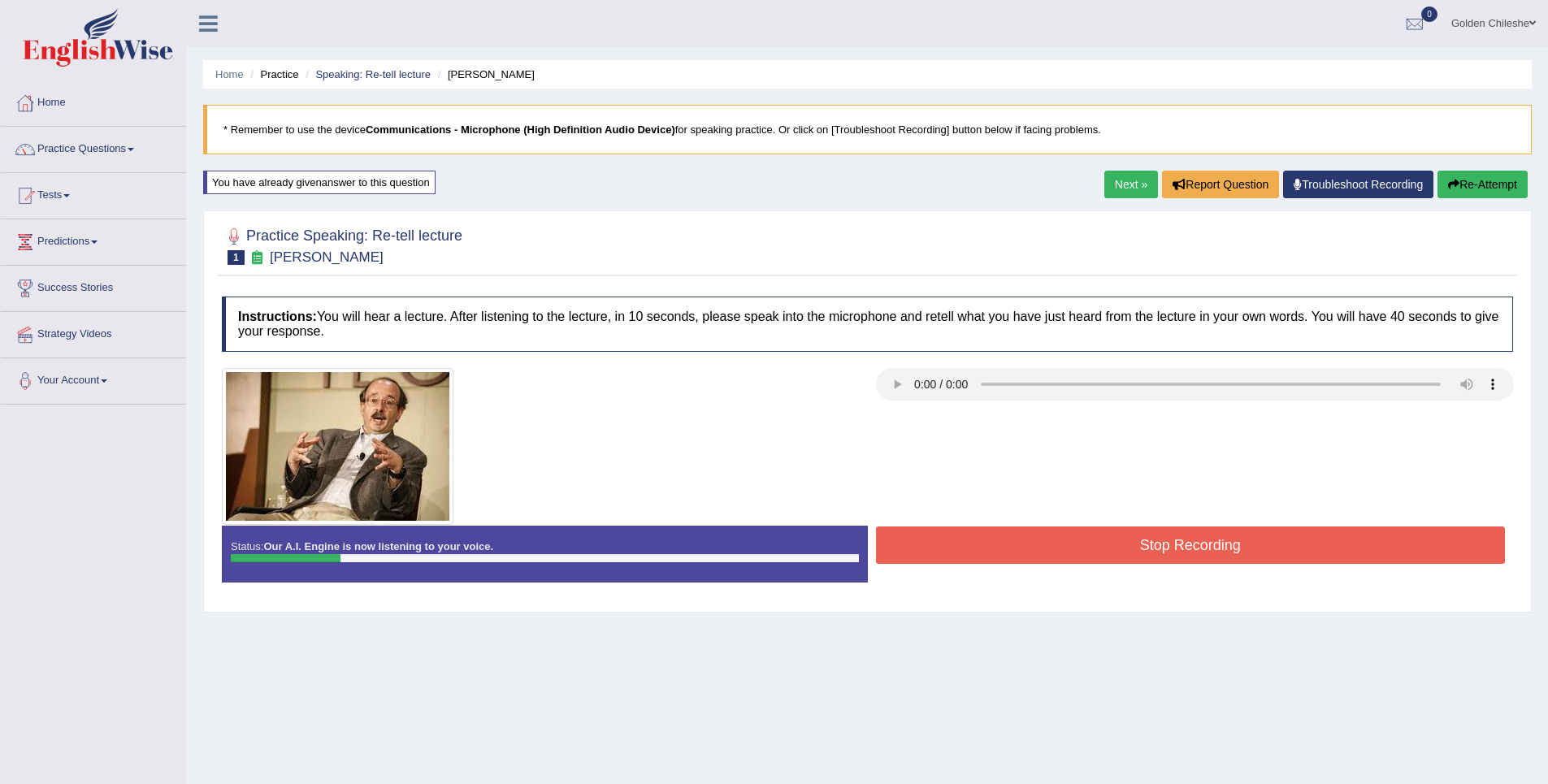
click at [1464, 182] on button "Re-Attempt" at bounding box center [1482, 184] width 90 height 27
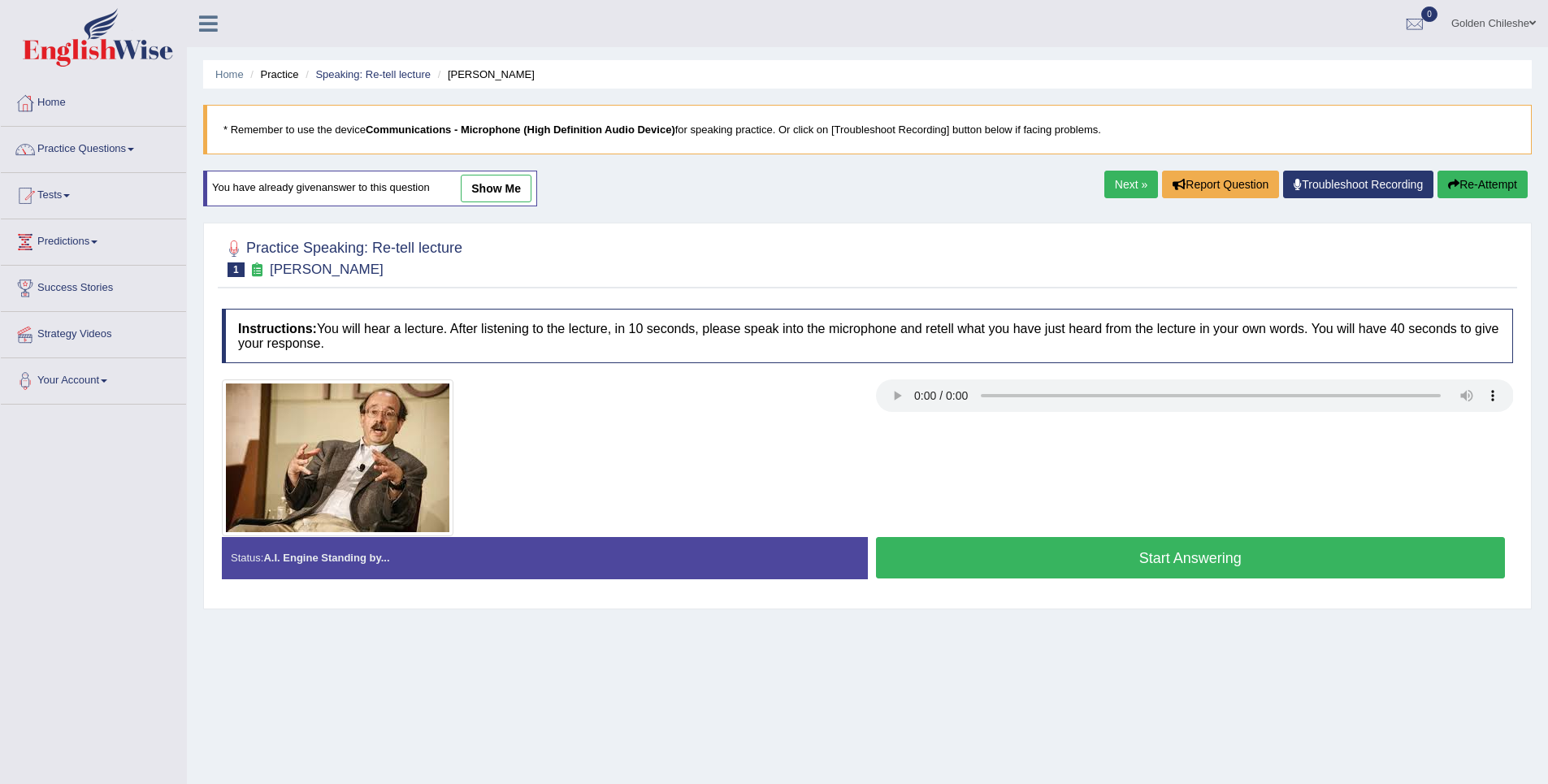
click at [1064, 554] on button "Start Answering" at bounding box center [1191, 557] width 630 height 41
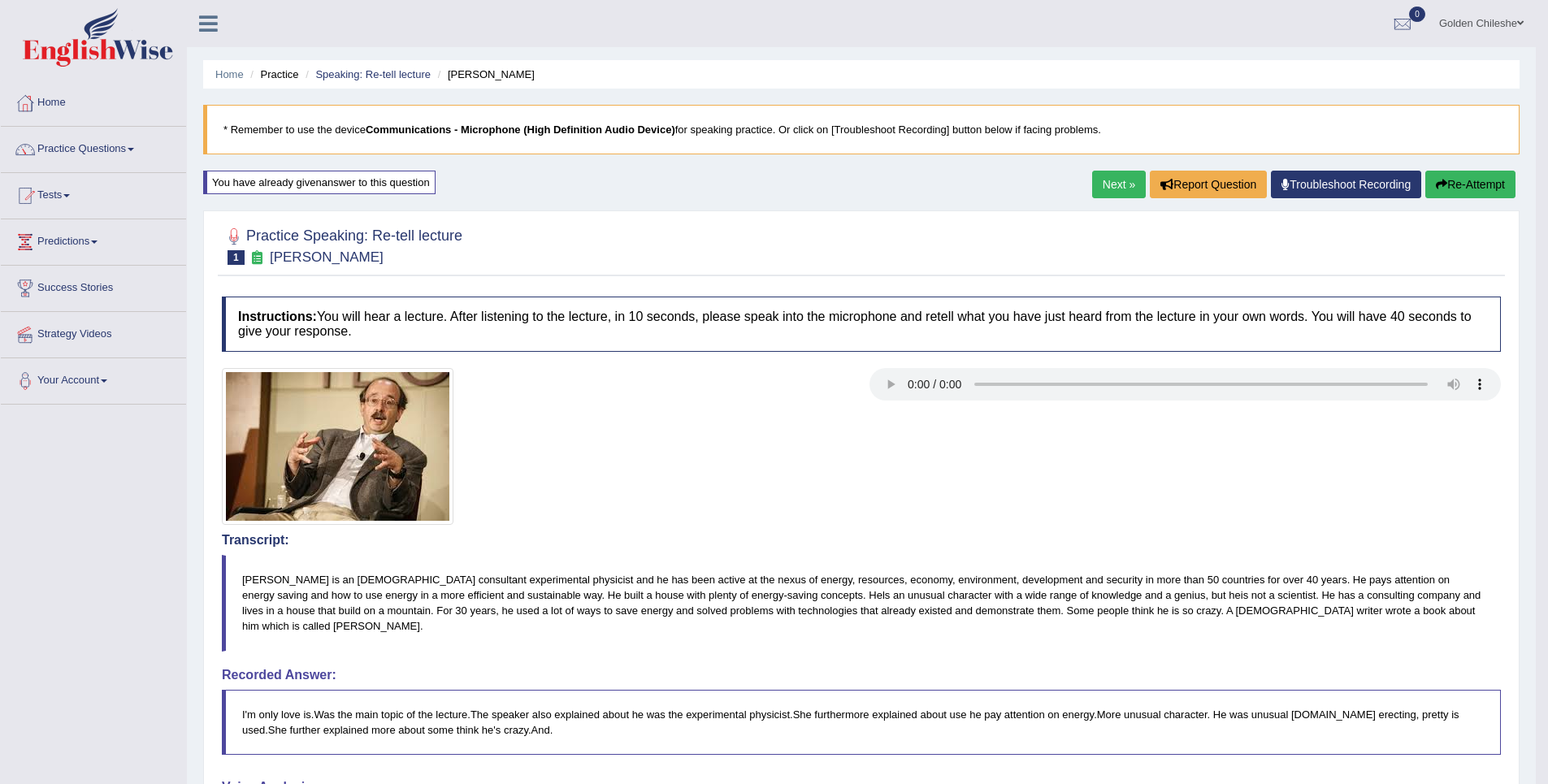
click at [1457, 178] on button "Re-Attempt" at bounding box center [1469, 184] width 90 height 27
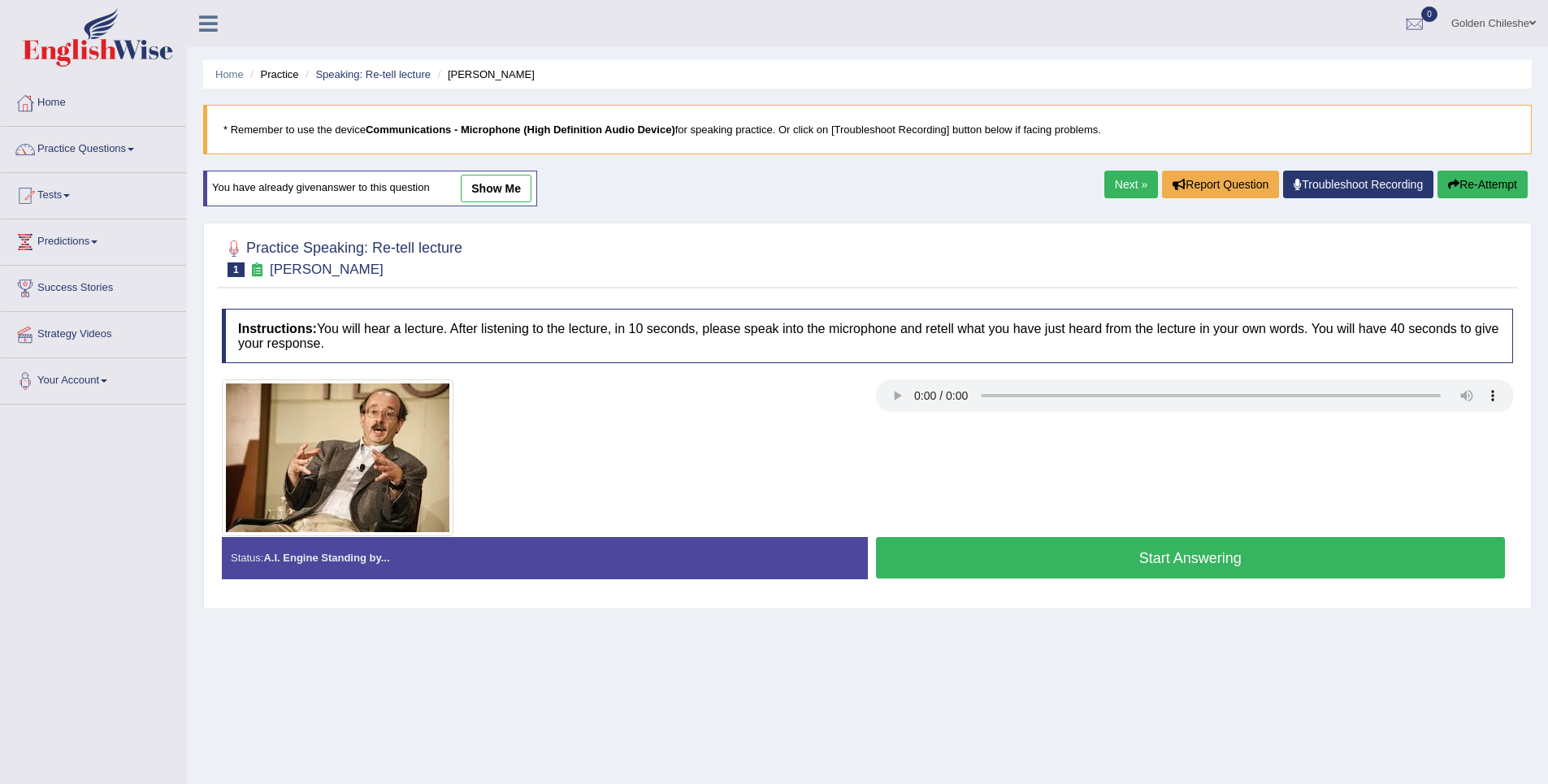
click at [1022, 557] on button "Start Answering" at bounding box center [1191, 557] width 630 height 41
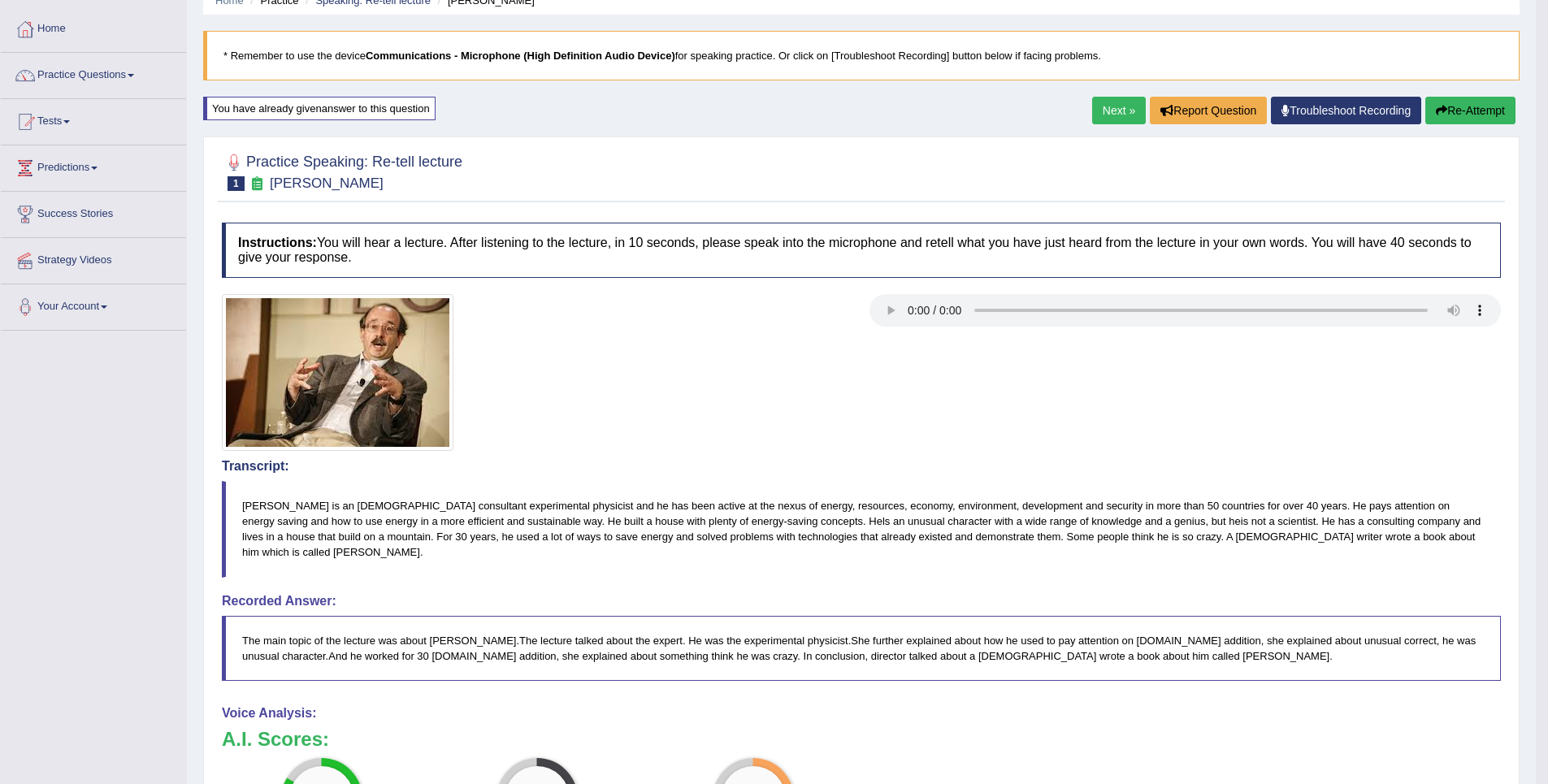
scroll to position [133, 0]
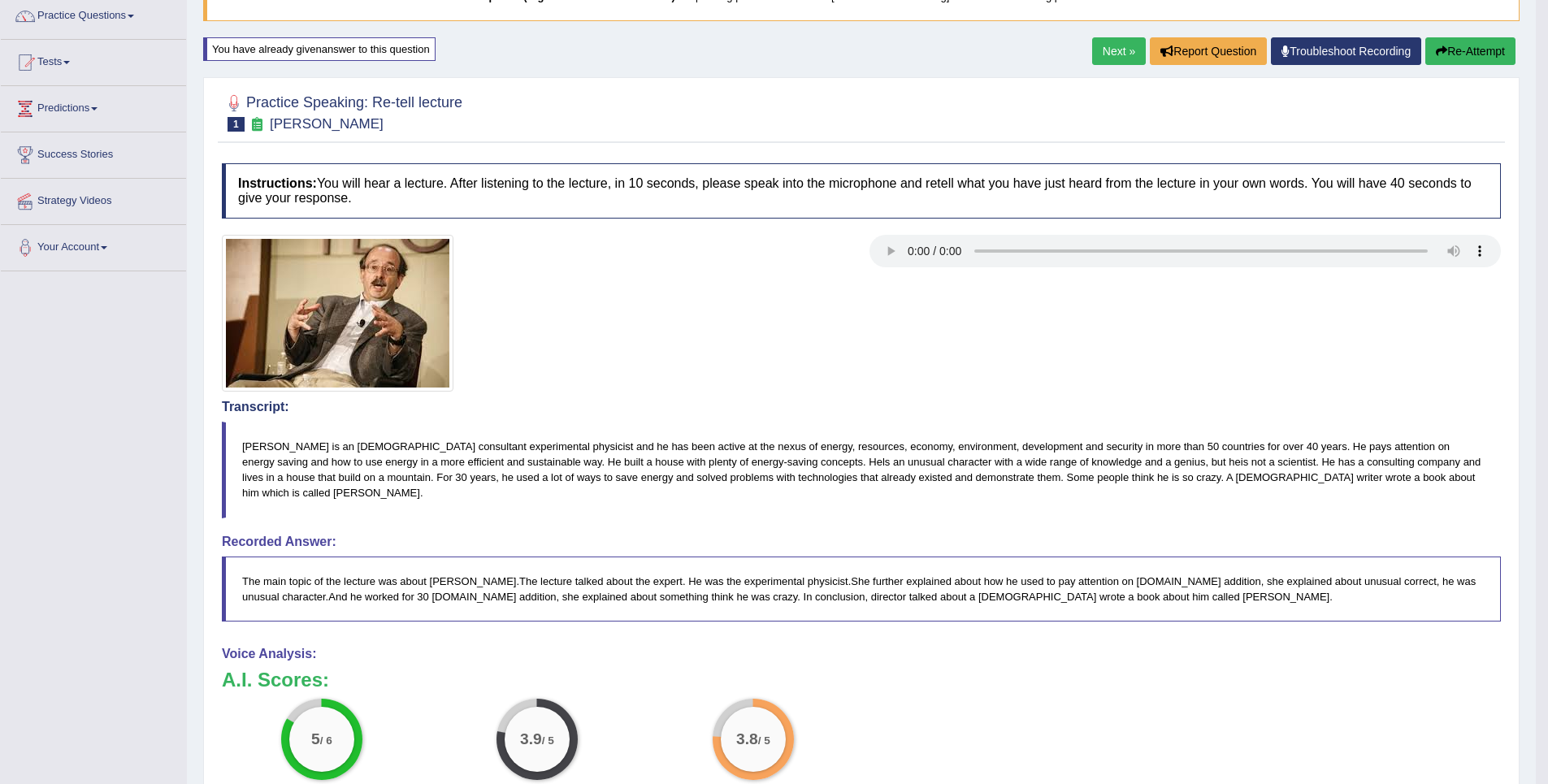
drag, startPoint x: 1542, startPoint y: 572, endPoint x: 1534, endPoint y: 621, distance: 49.6
click at [1534, 621] on body "Toggle navigation Home Practice Questions Speaking Practice Read Aloud Repeat S…" at bounding box center [774, 259] width 1548 height 784
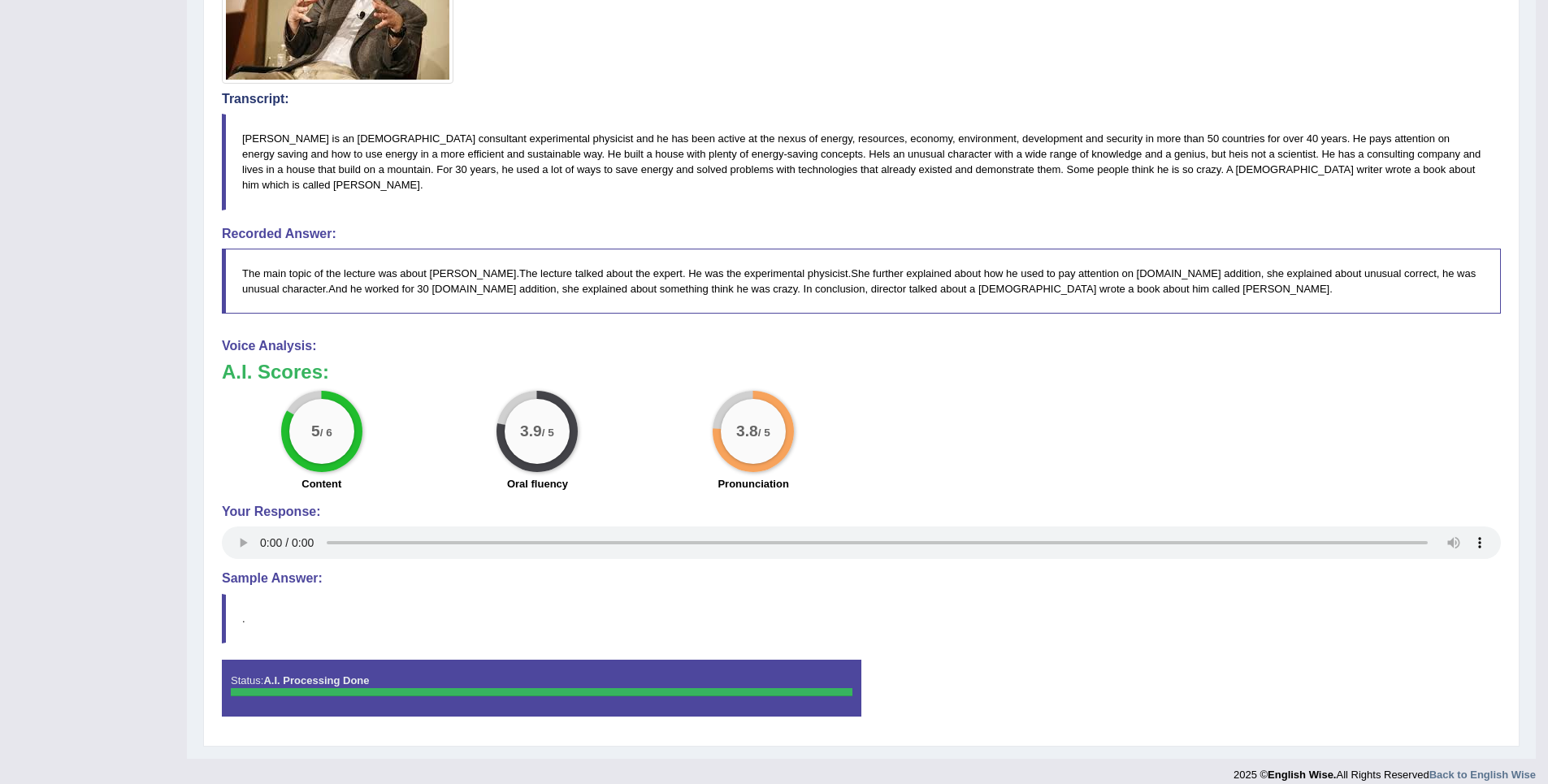
scroll to position [403, 0]
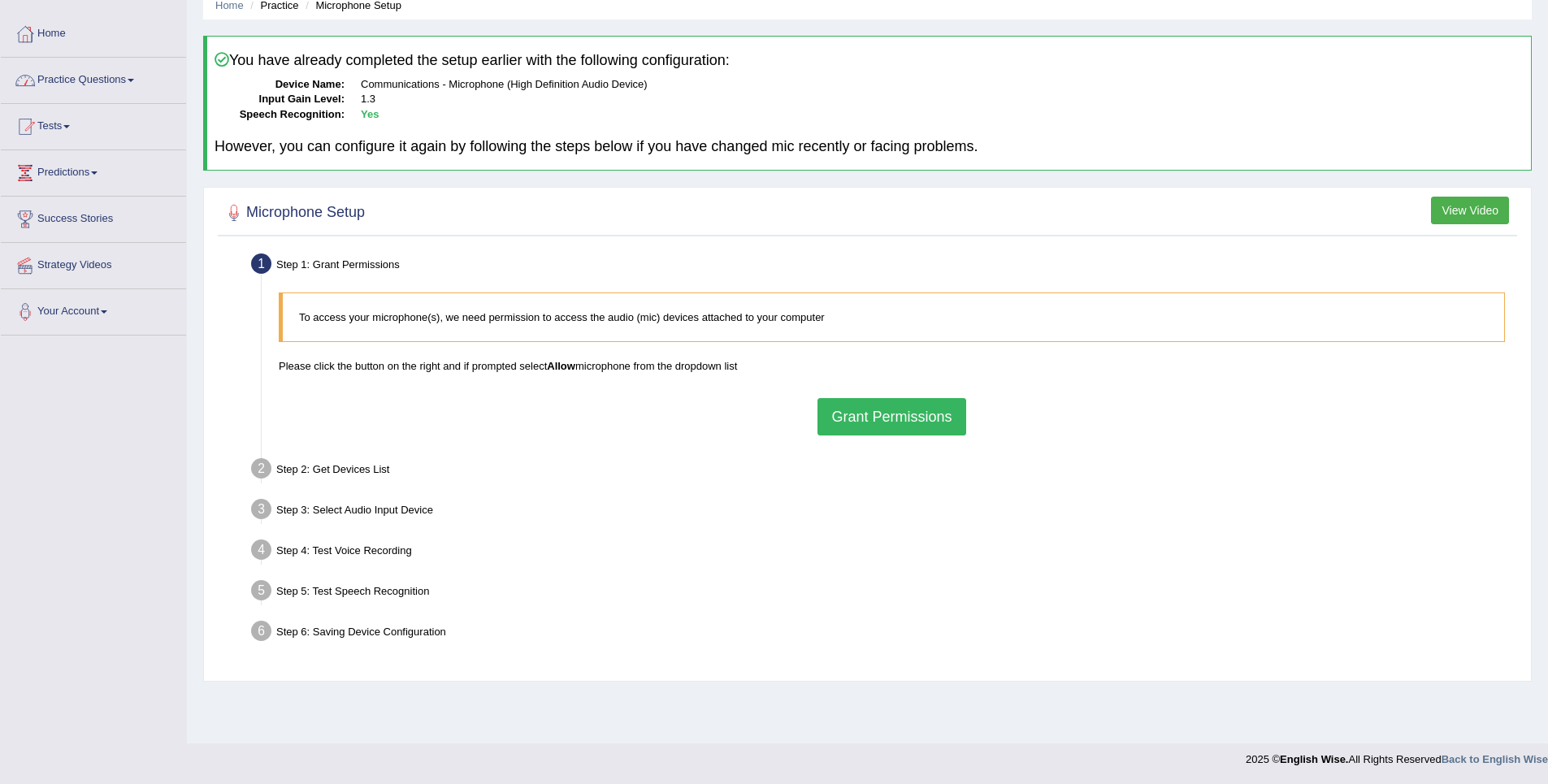
click at [126, 79] on link "Practice Questions" at bounding box center [93, 78] width 185 height 41
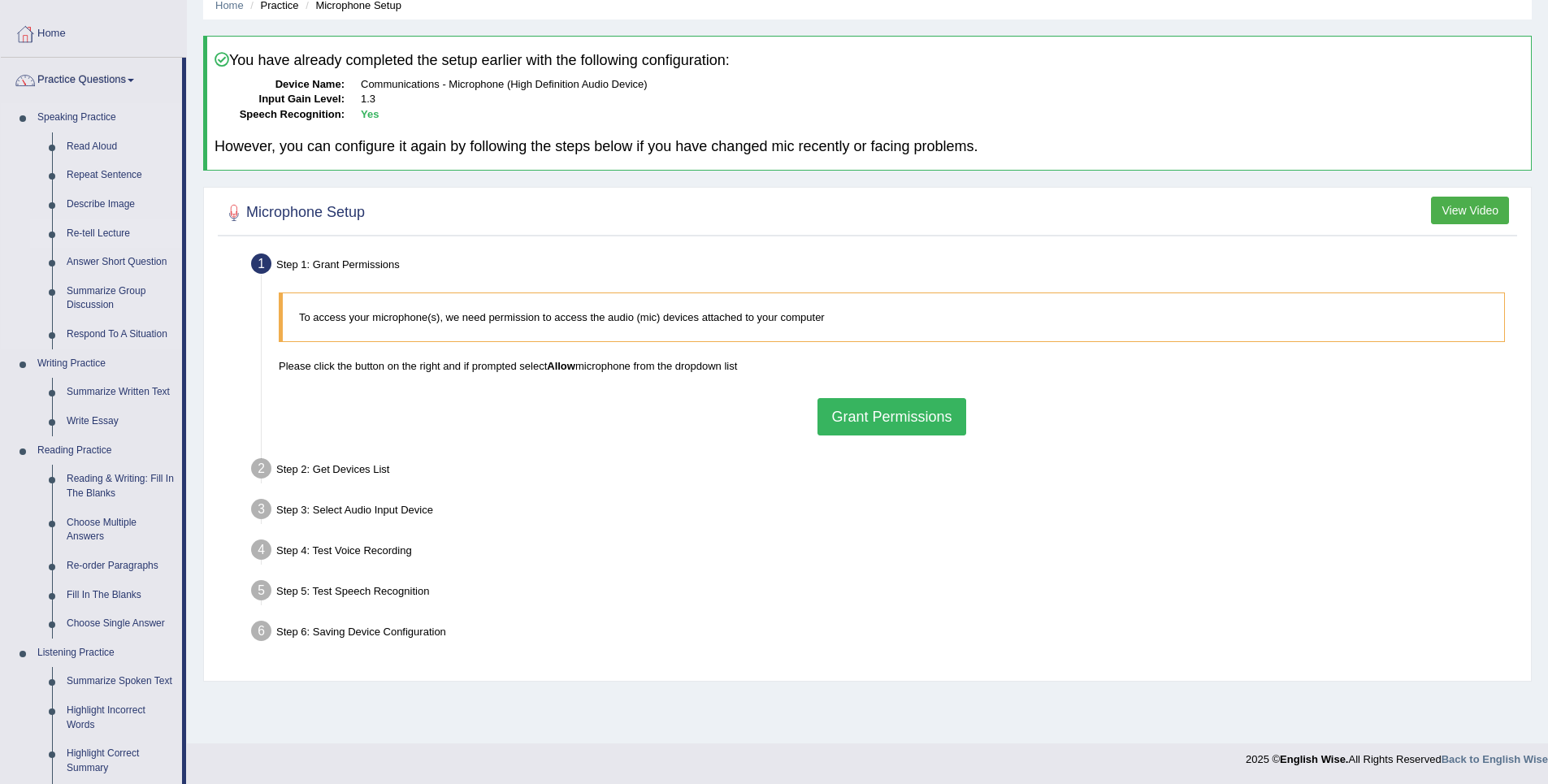
click at [102, 227] on link "Re-tell Lecture" at bounding box center [121, 233] width 122 height 29
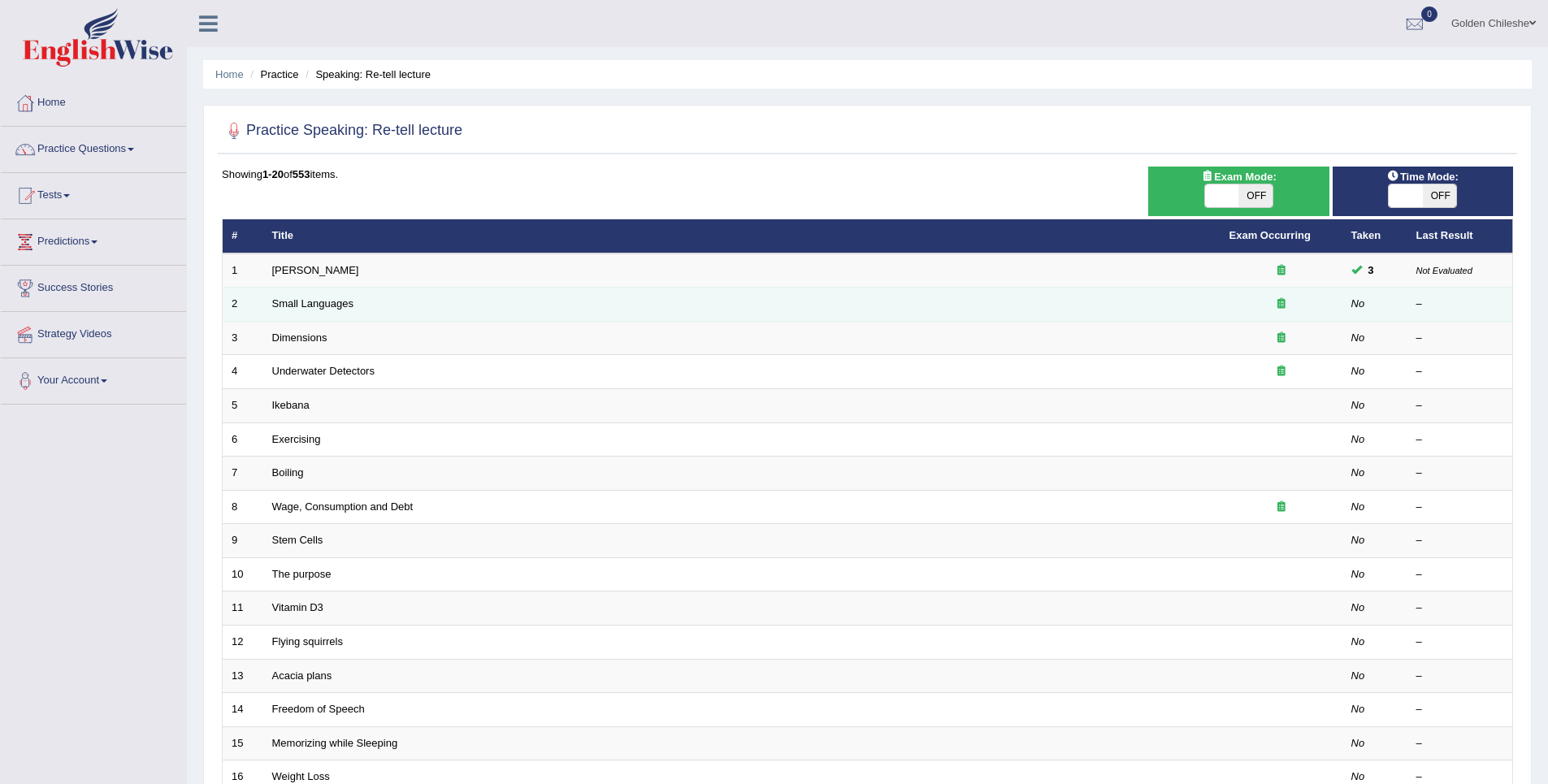
click at [295, 296] on td "Small Languages" at bounding box center [741, 304] width 957 height 34
click at [295, 309] on link "Small Languages" at bounding box center [313, 303] width 81 height 12
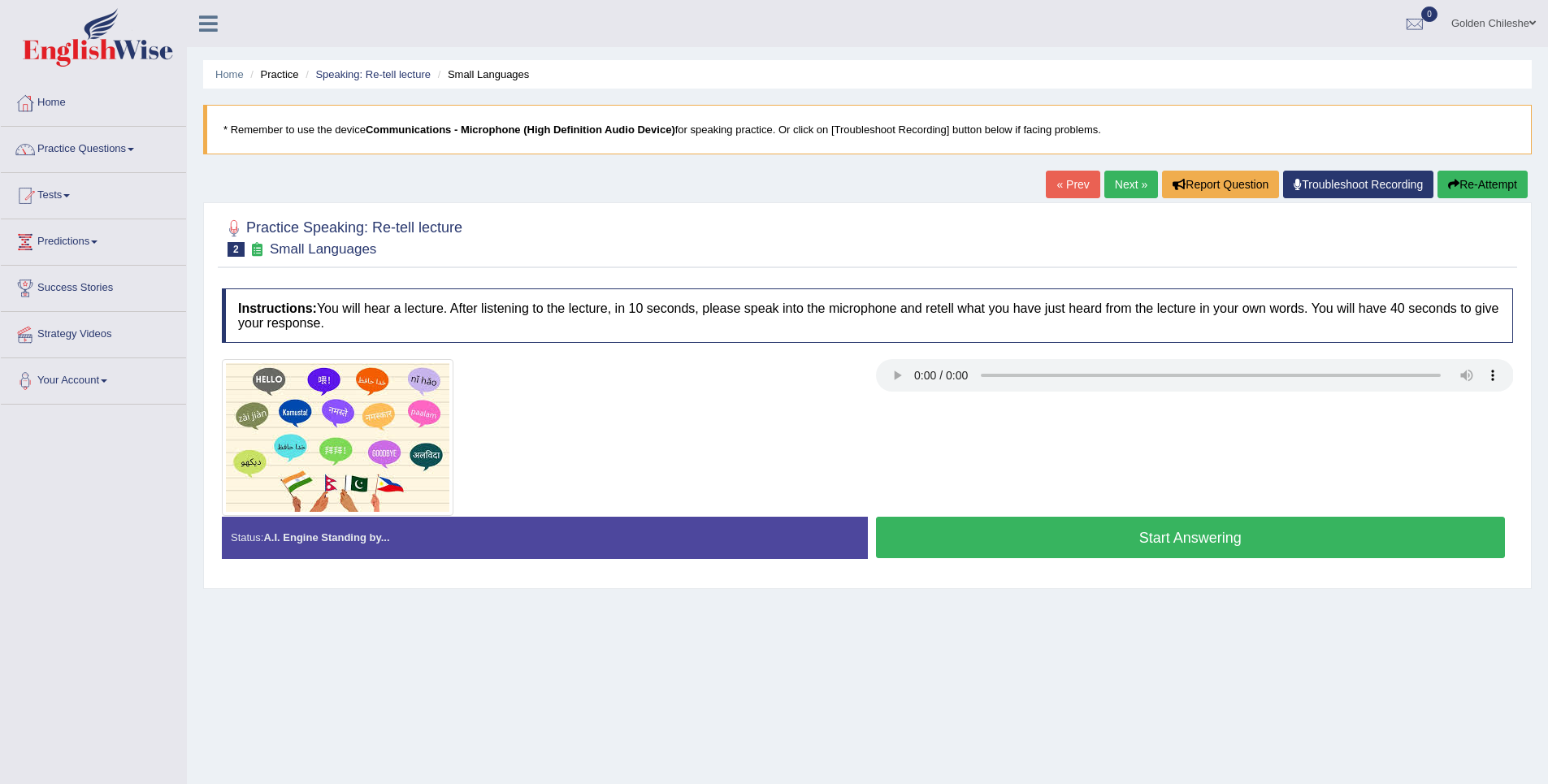
click at [1058, 416] on div at bounding box center [867, 437] width 1307 height 157
click at [1210, 537] on button "Start Answering" at bounding box center [1191, 538] width 630 height 41
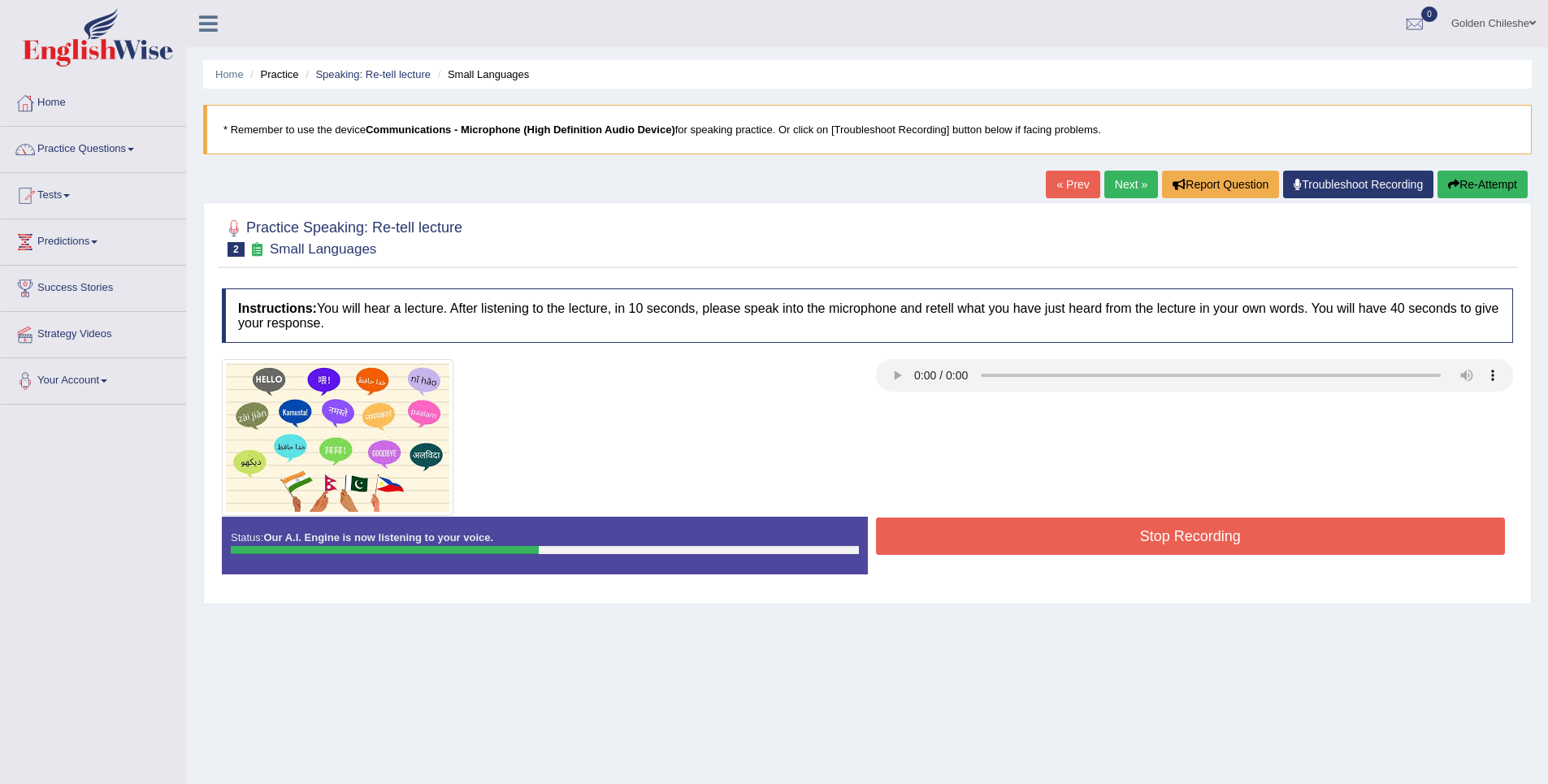
click at [1481, 188] on button "Re-Attempt" at bounding box center [1482, 184] width 90 height 27
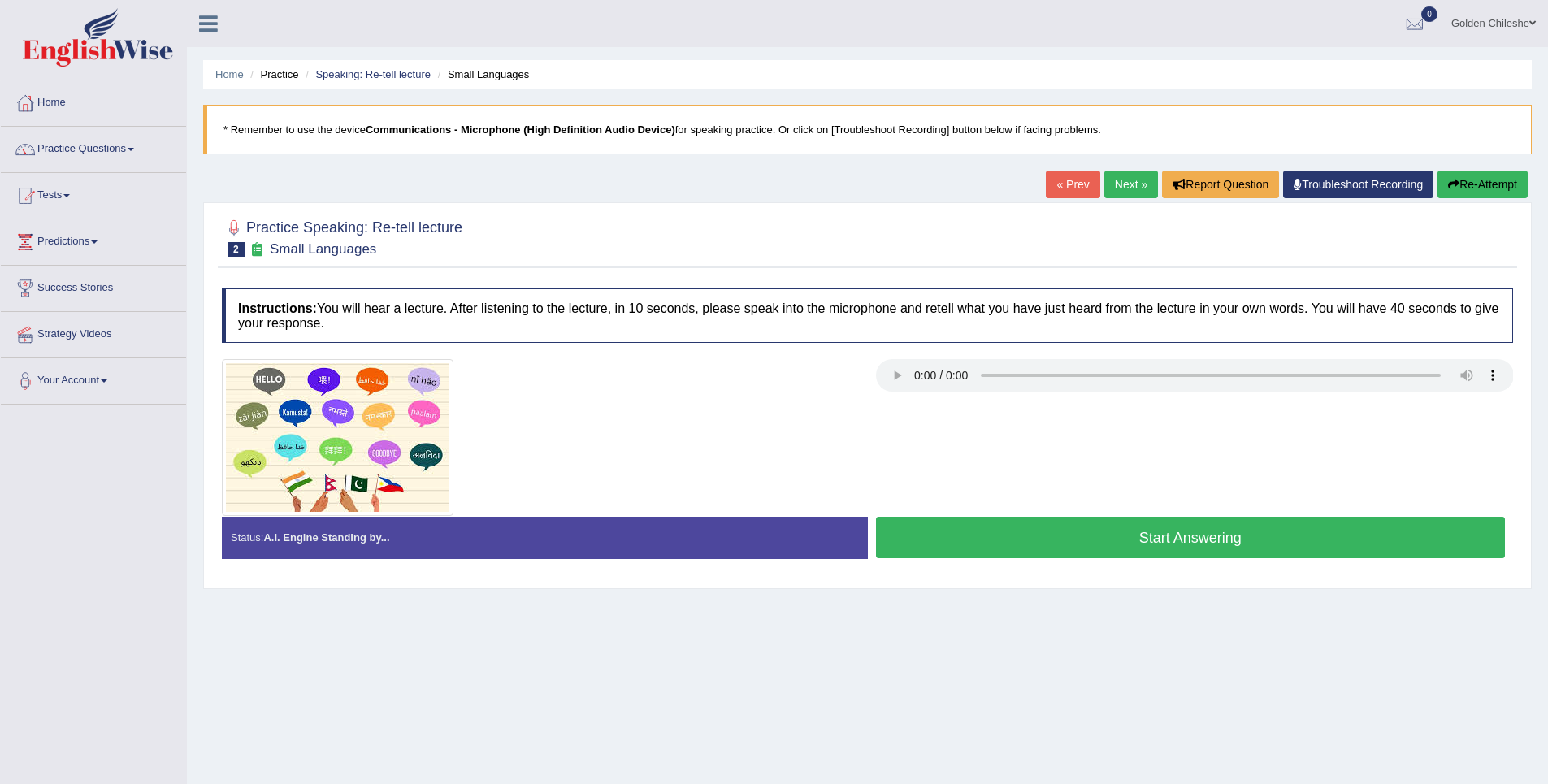
click at [1054, 531] on button "Start Answering" at bounding box center [1191, 538] width 630 height 41
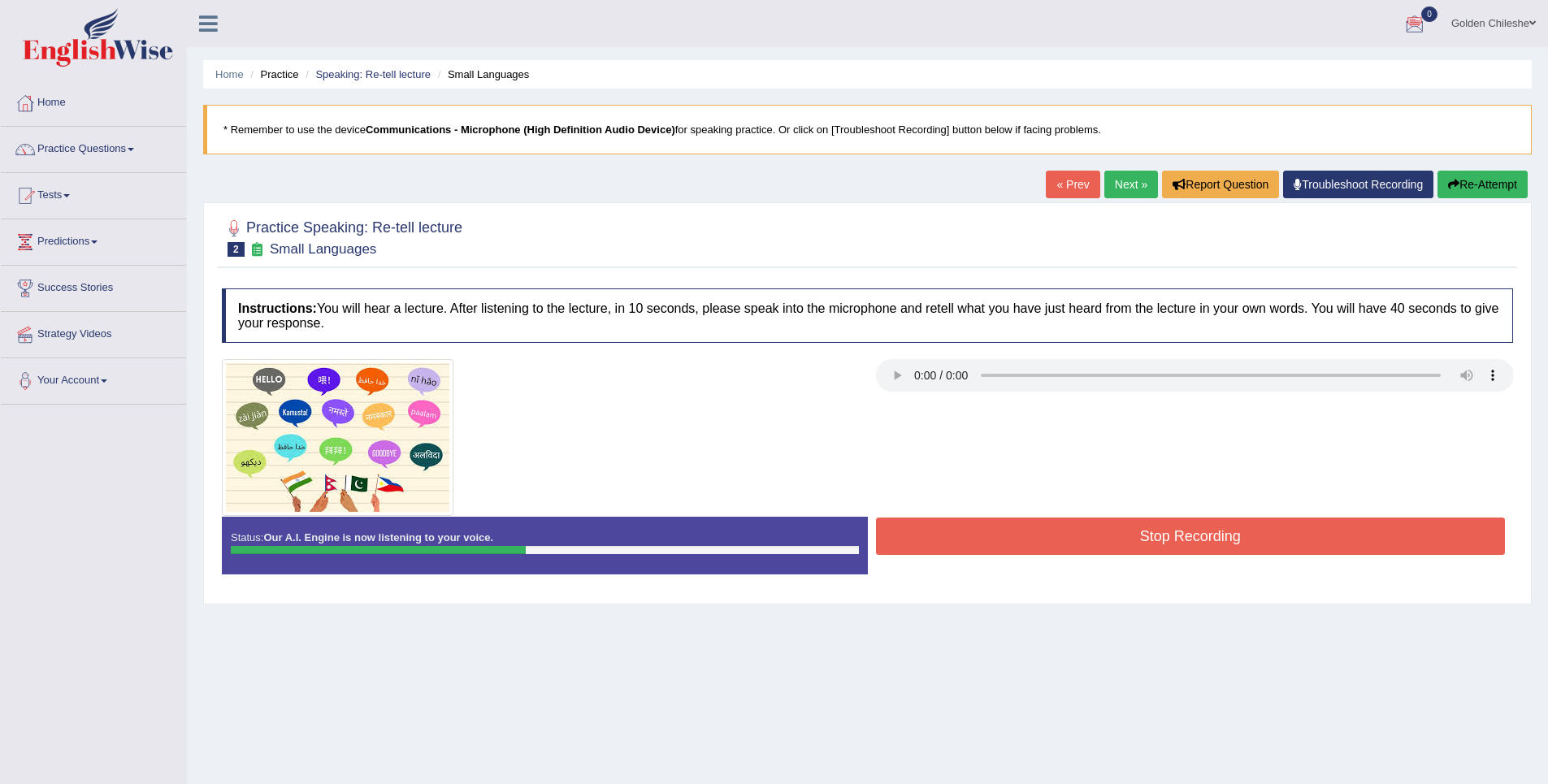
click at [1462, 191] on button "Re-Attempt" at bounding box center [1482, 184] width 90 height 27
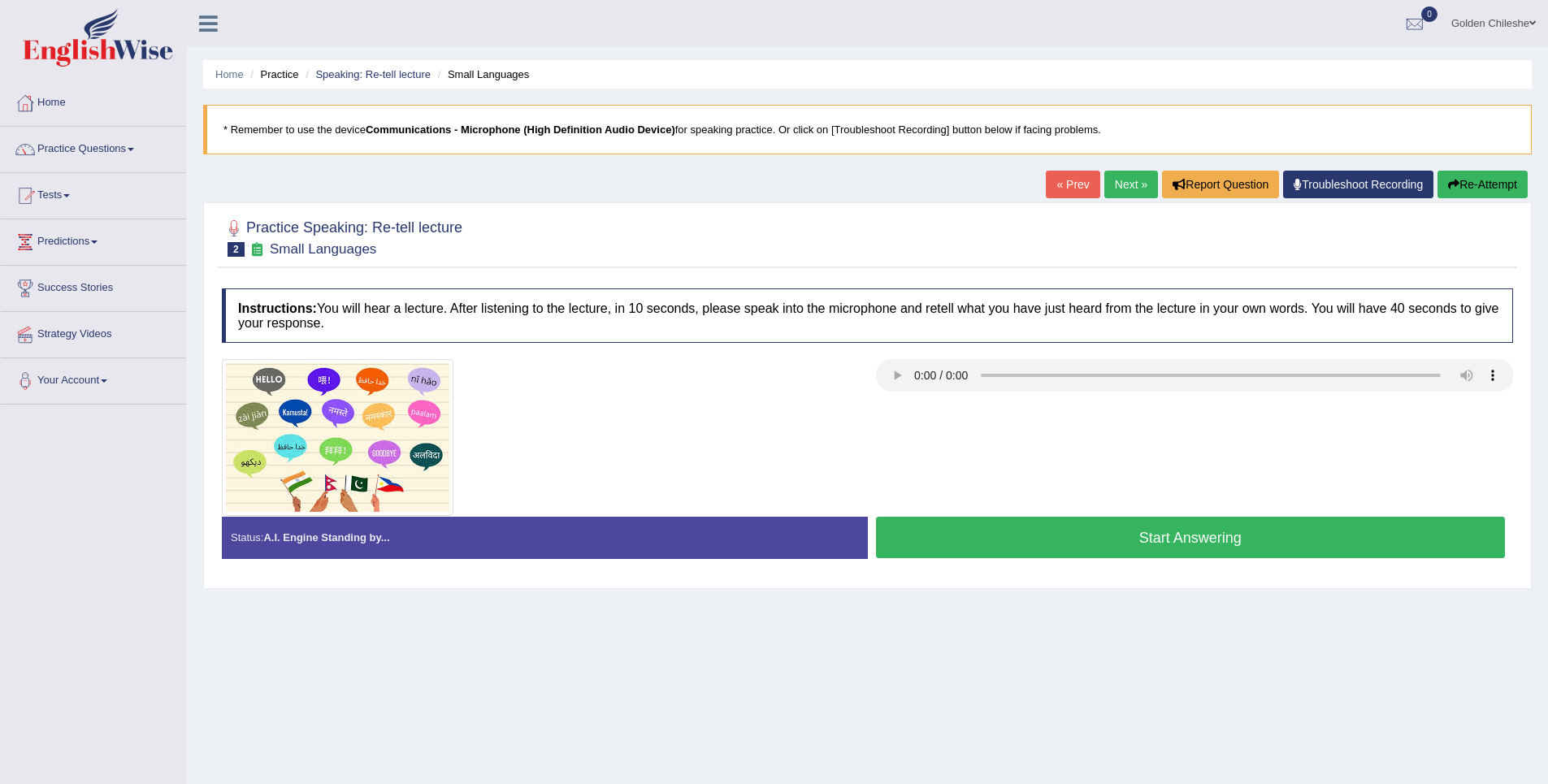
click at [1079, 537] on button "Start Answering" at bounding box center [1191, 538] width 630 height 41
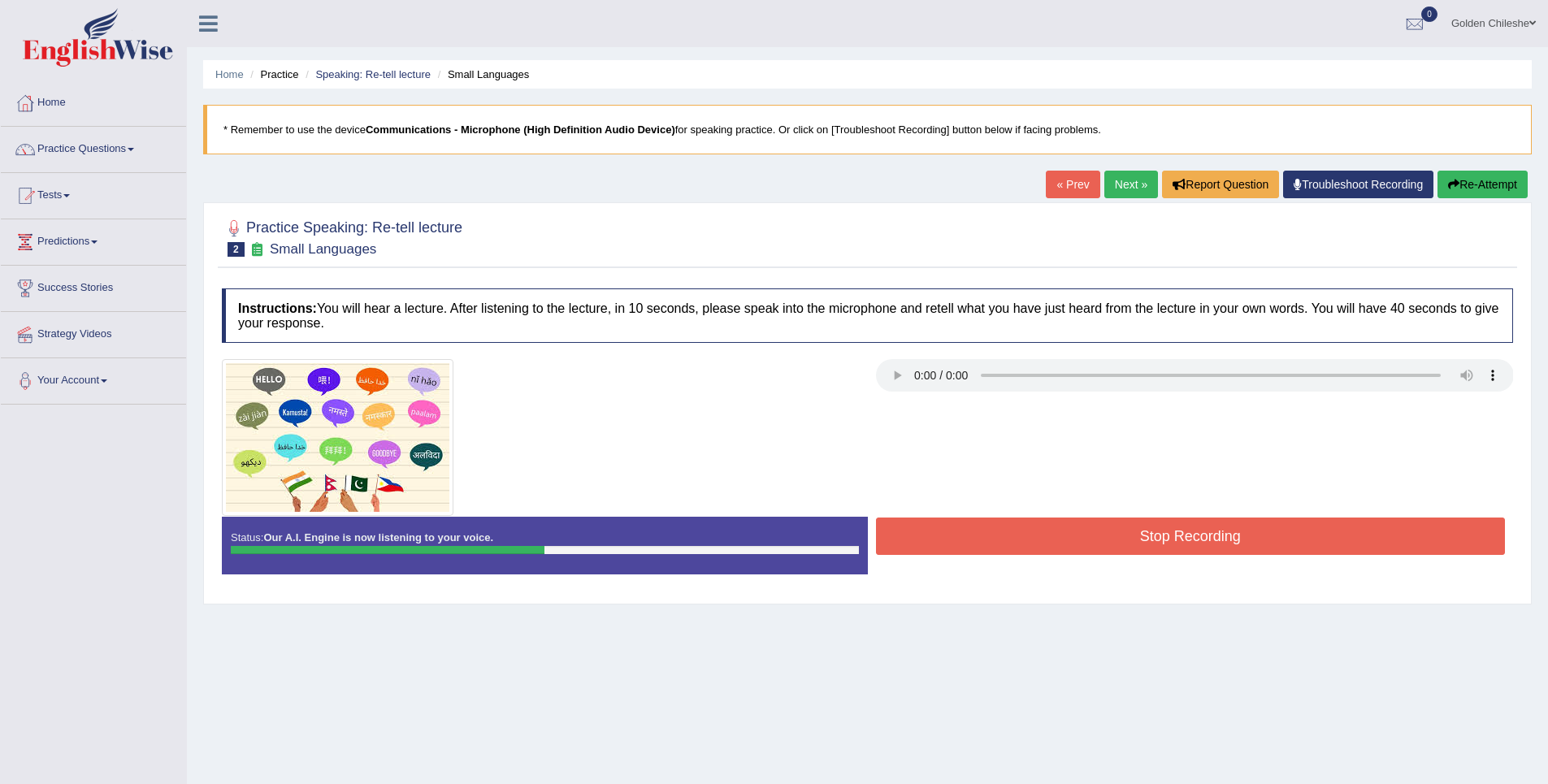
click at [1479, 185] on button "Re-Attempt" at bounding box center [1482, 184] width 90 height 27
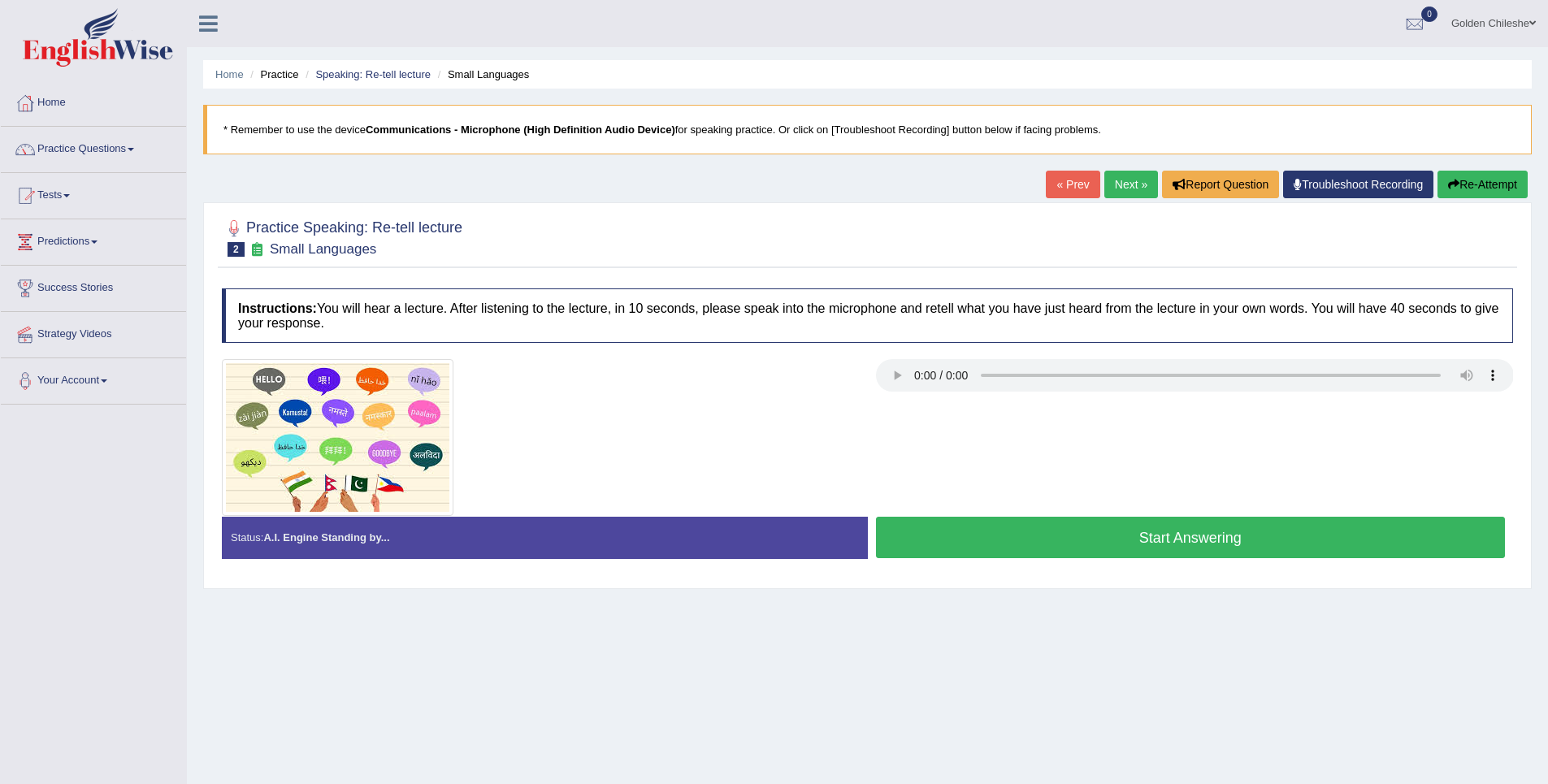
click at [1019, 547] on button "Start Answering" at bounding box center [1191, 538] width 630 height 41
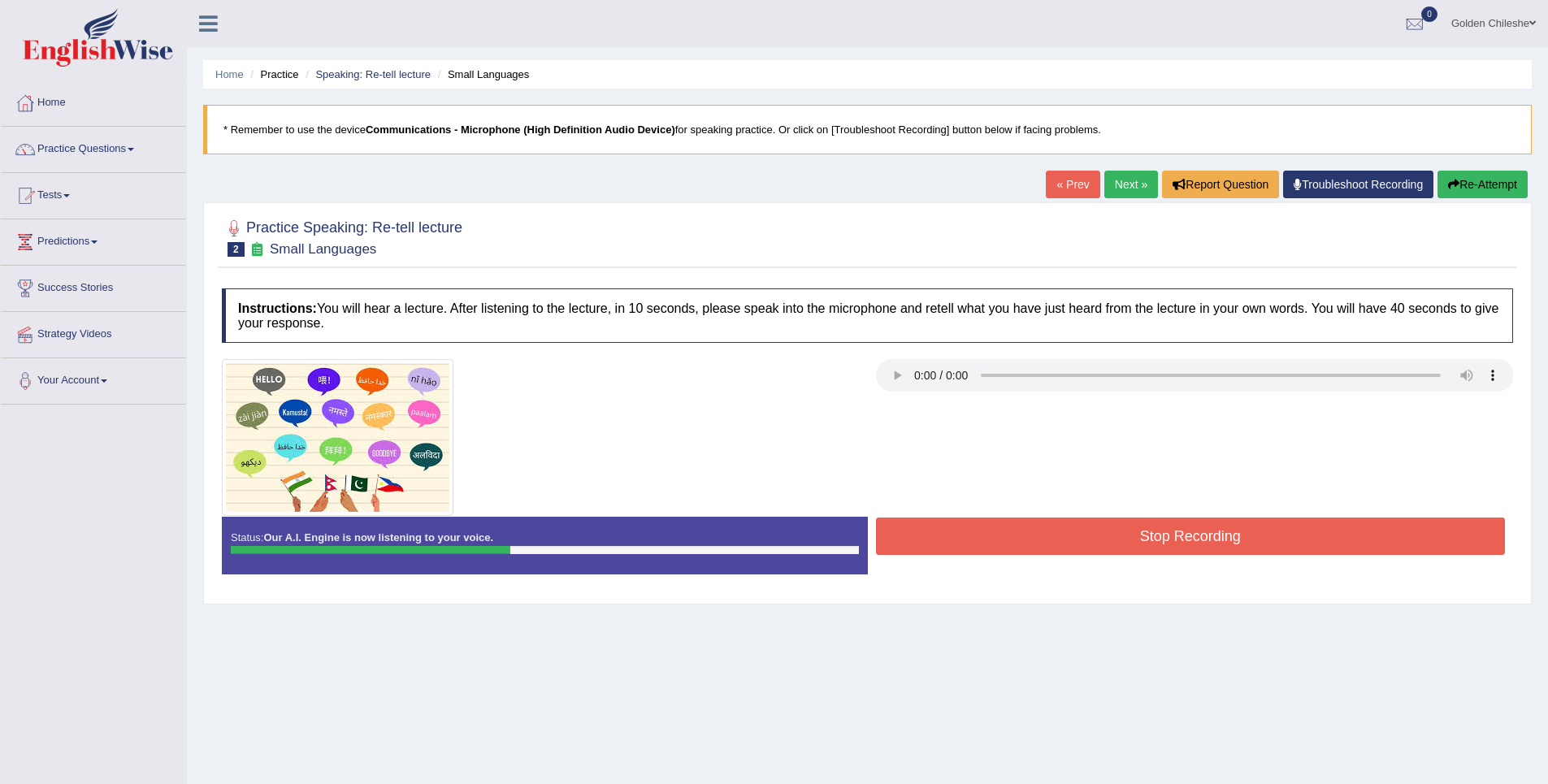
click at [1458, 190] on button "Re-Attempt" at bounding box center [1482, 184] width 90 height 27
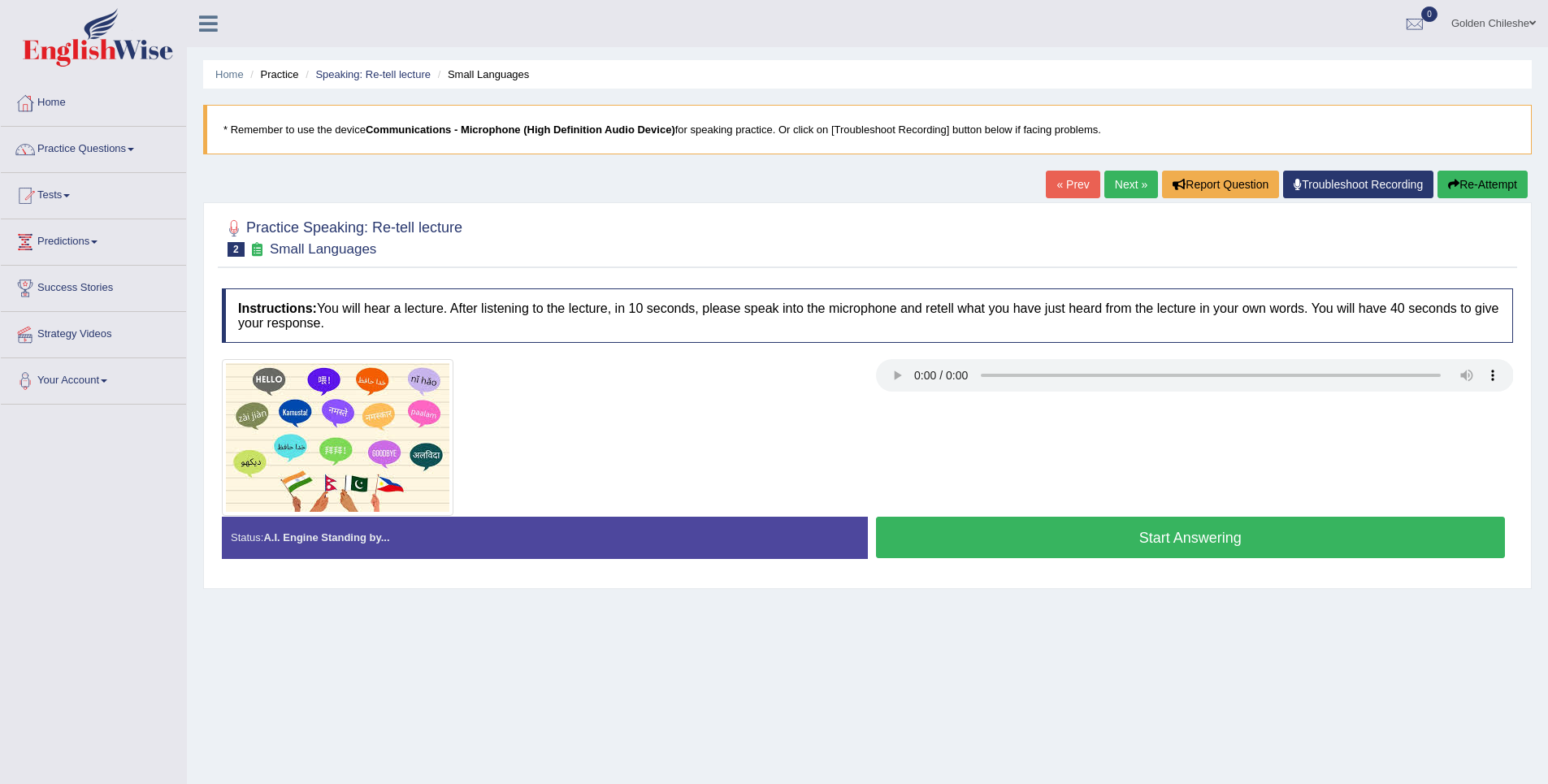
click at [1164, 533] on button "Start Answering" at bounding box center [1191, 538] width 630 height 41
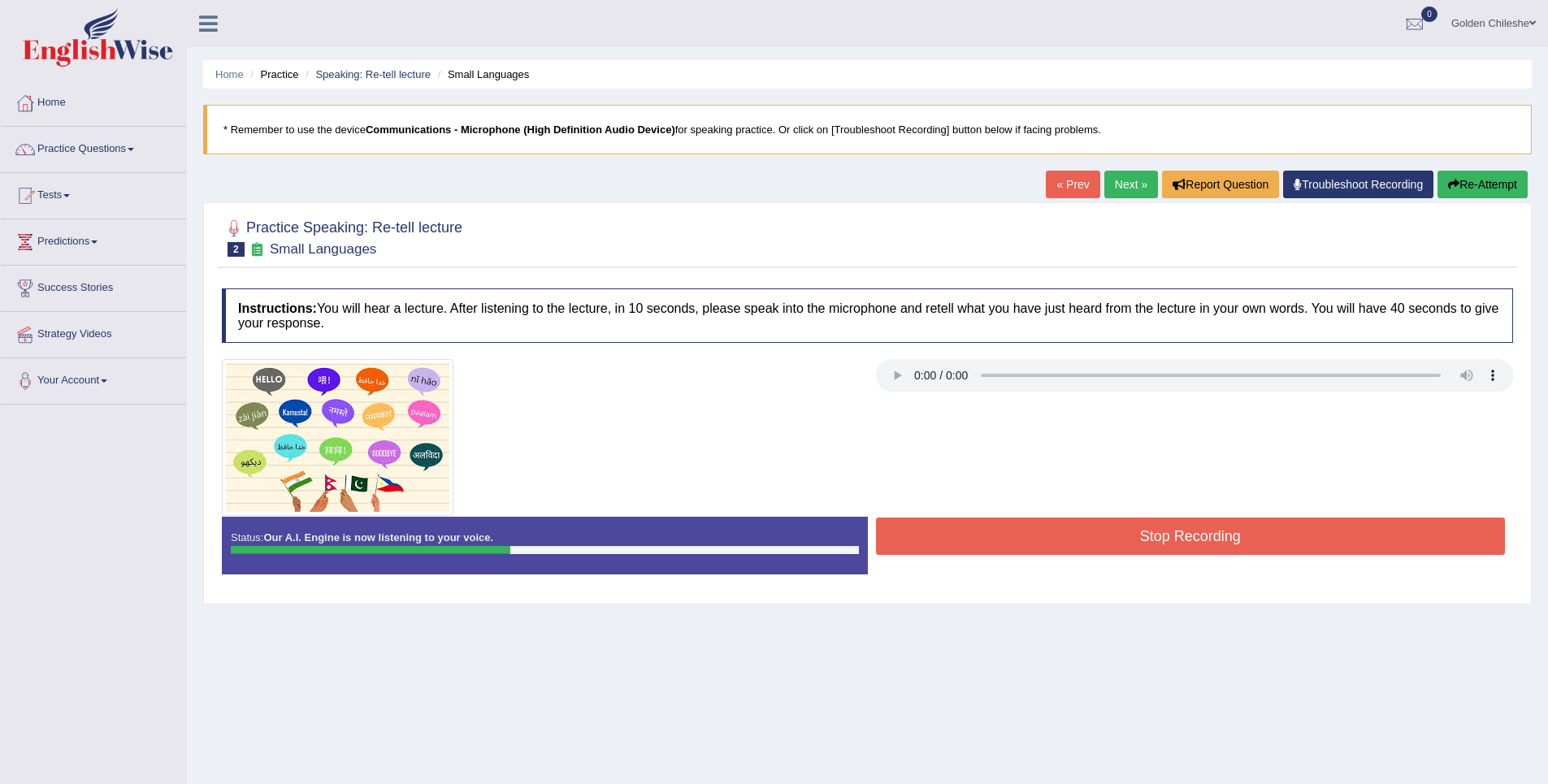
click at [1476, 178] on button "Re-Attempt" at bounding box center [1482, 184] width 90 height 27
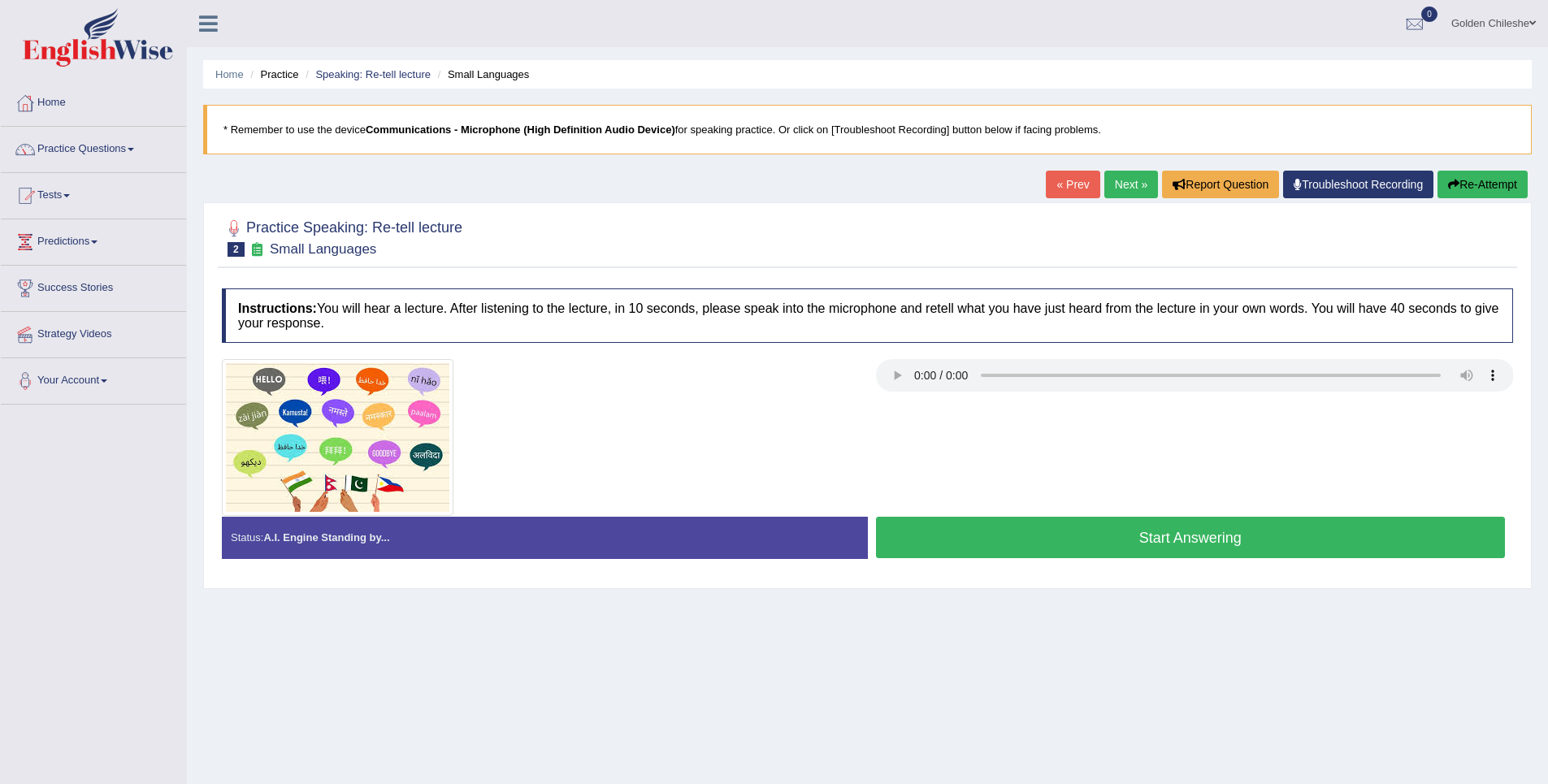
click at [1215, 538] on button "Start Answering" at bounding box center [1191, 538] width 630 height 41
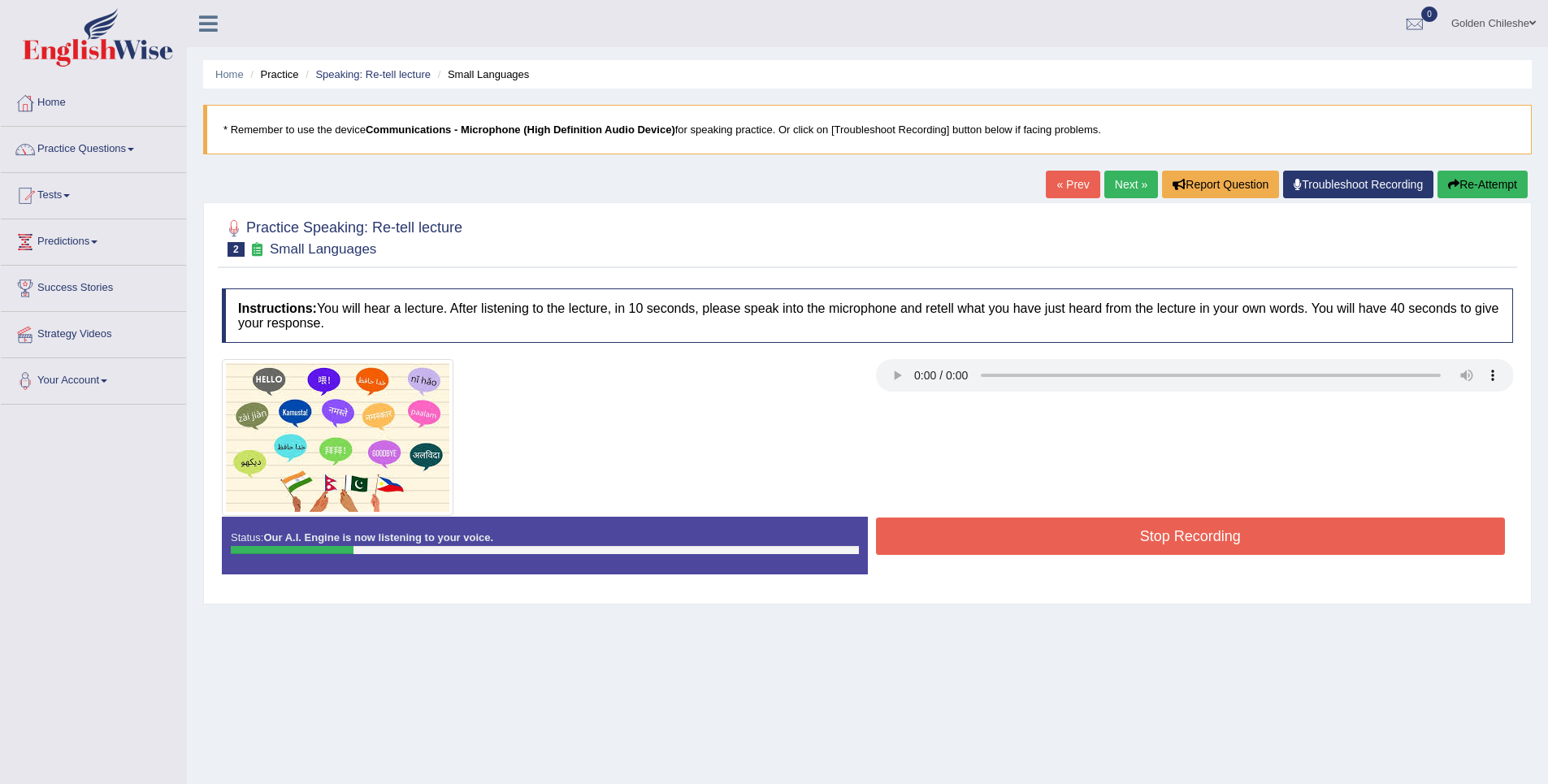
click at [1469, 188] on button "Re-Attempt" at bounding box center [1482, 184] width 90 height 27
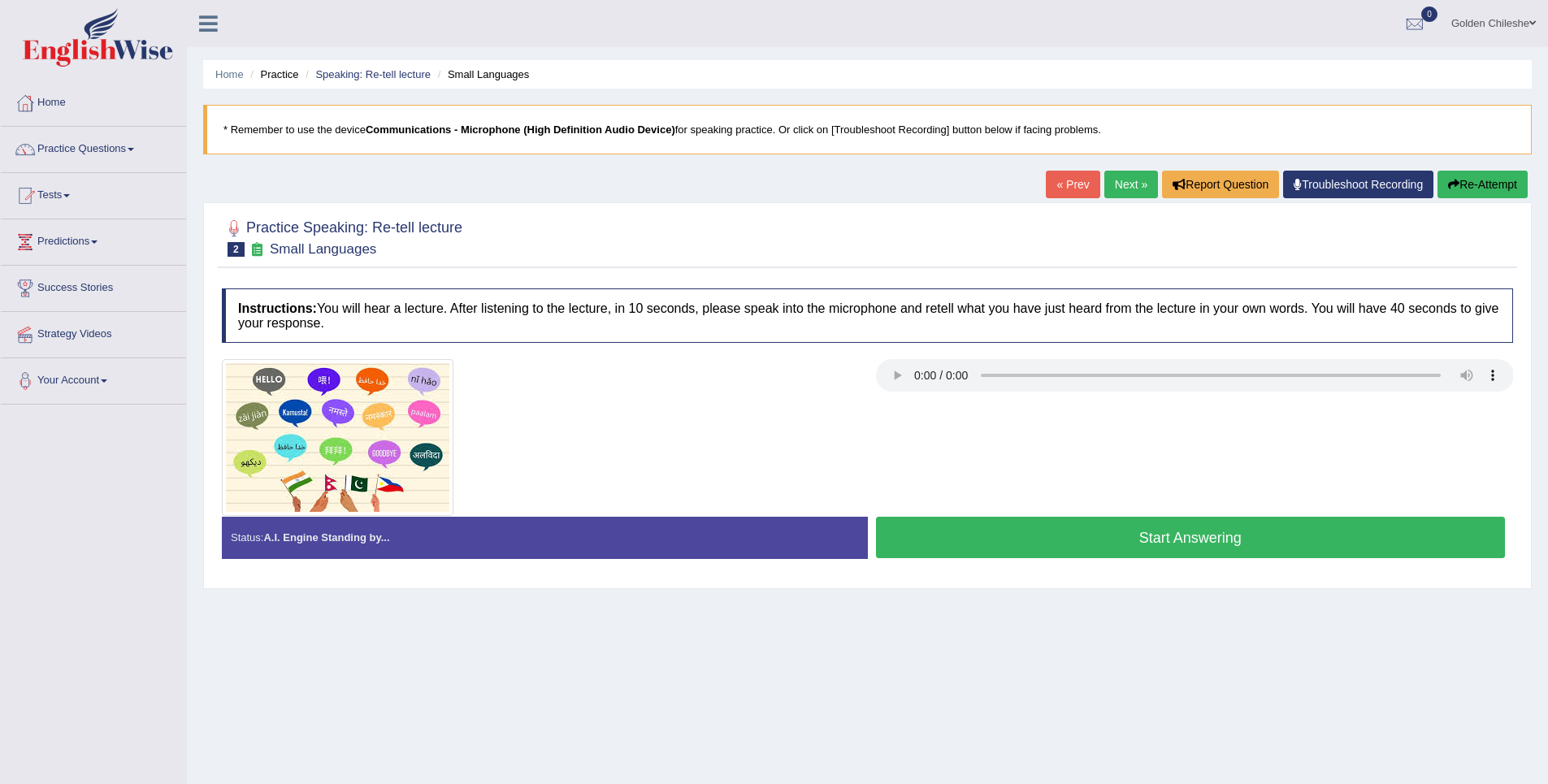
click at [1002, 546] on button "Start Answering" at bounding box center [1191, 538] width 630 height 41
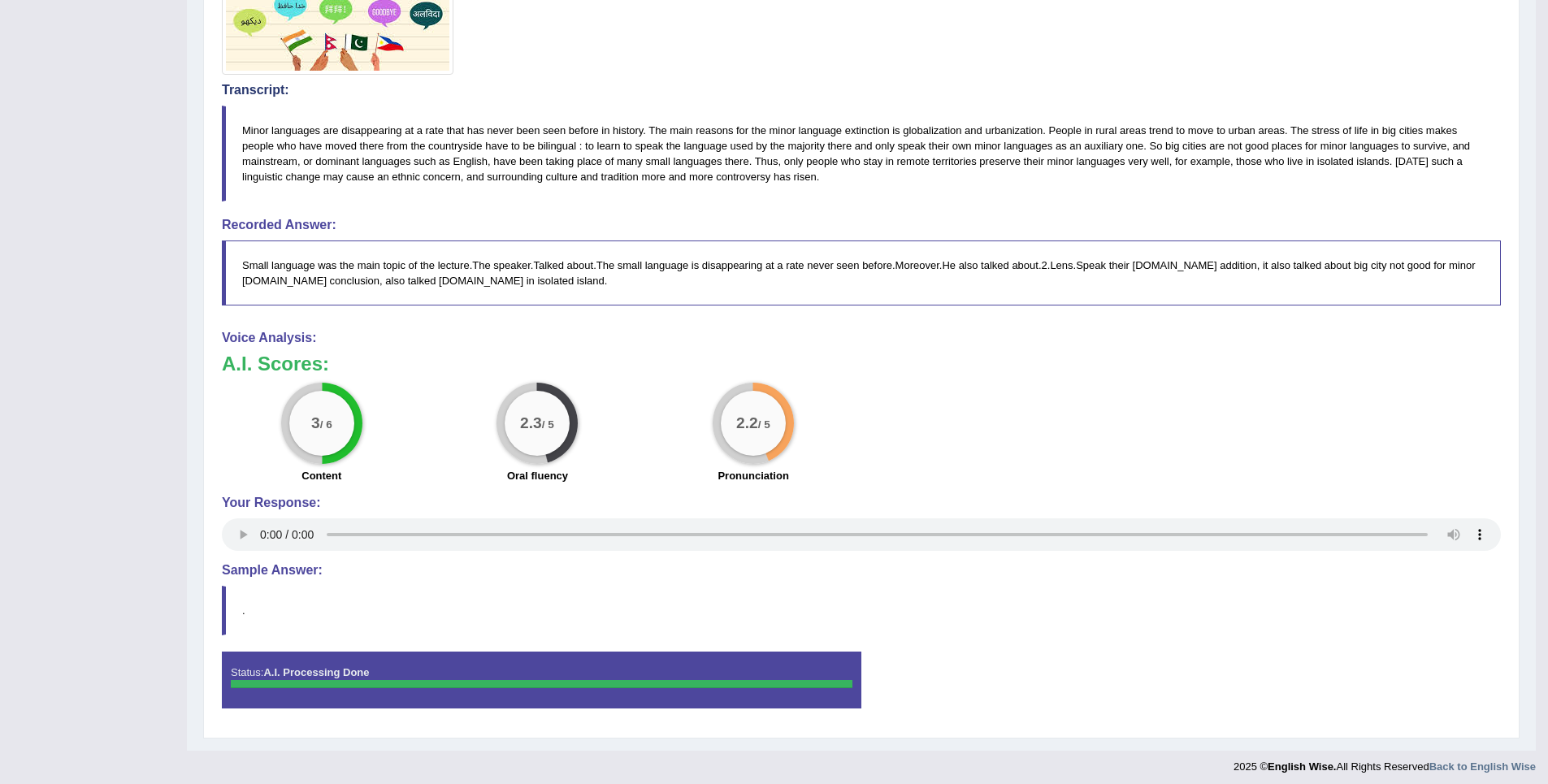
scroll to position [448, 0]
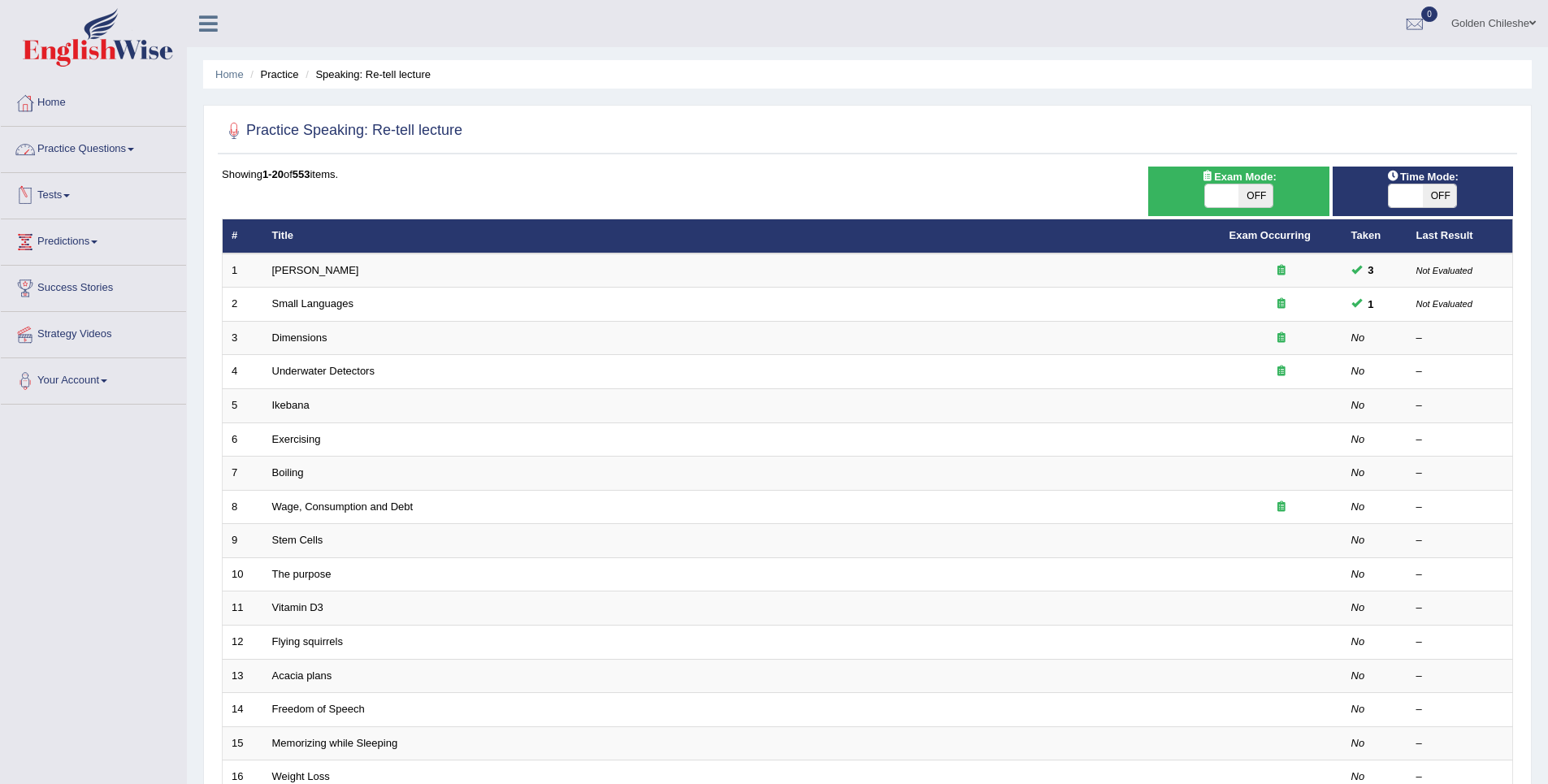
click at [76, 189] on link "Tests" at bounding box center [93, 193] width 185 height 41
